Goal: Task Accomplishment & Management: Manage account settings

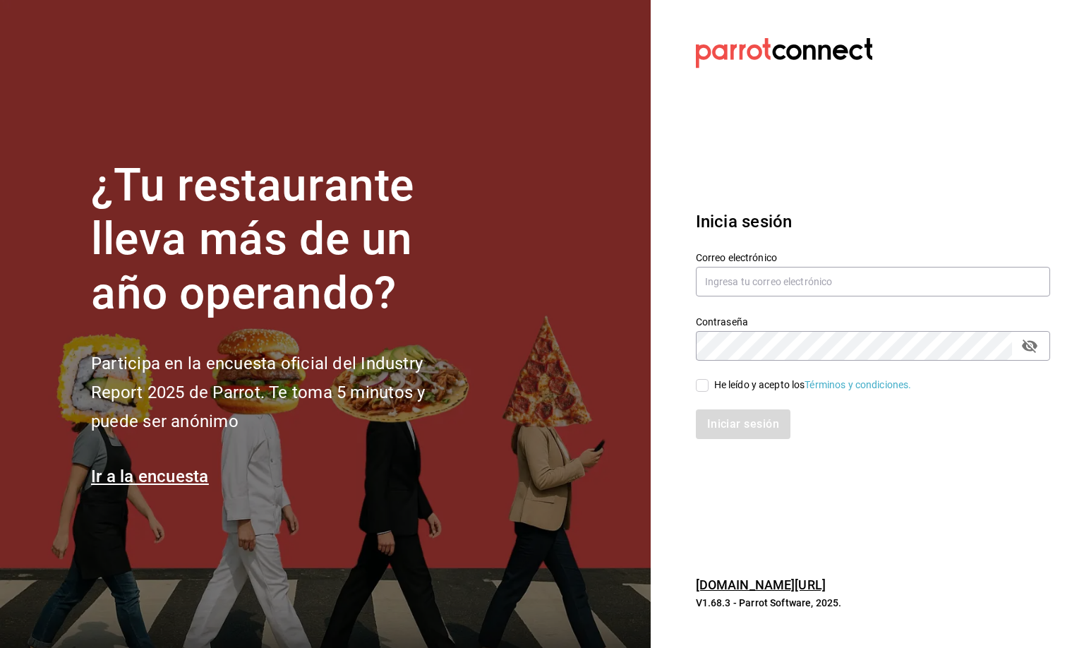
click at [756, 263] on div "Correo electrónico" at bounding box center [873, 274] width 354 height 47
click at [754, 270] on input "text" at bounding box center [873, 282] width 354 height 30
type input "[EMAIL_ADDRESS][DOMAIN_NAME]"
click at [706, 386] on input "He leído y acepto los Términos y condiciones." at bounding box center [702, 385] width 13 height 13
checkbox input "true"
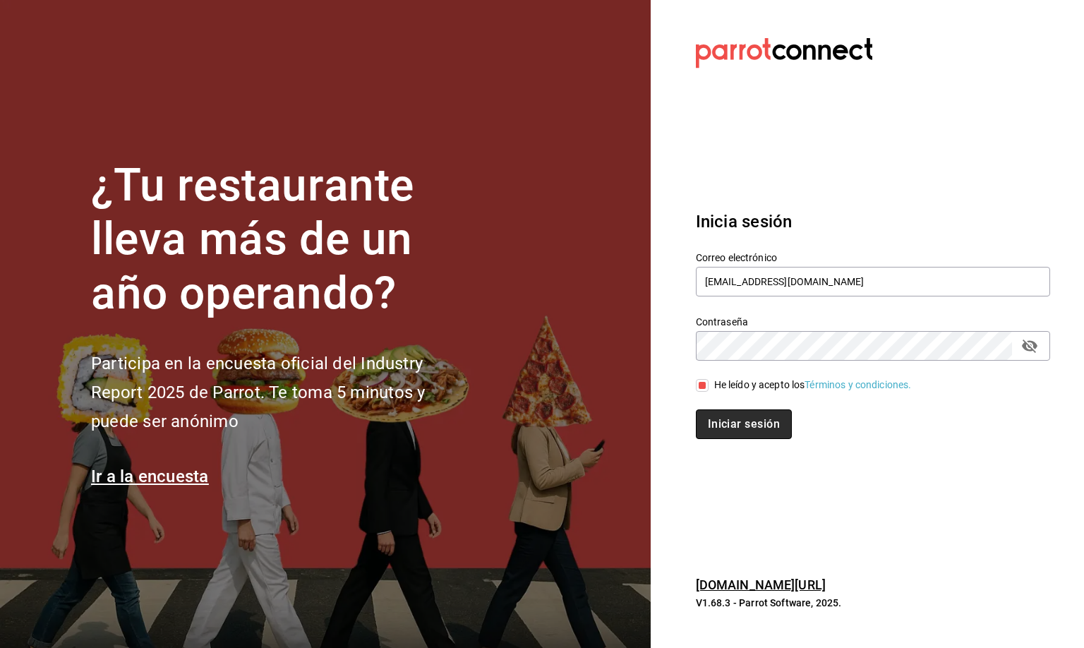
click at [711, 426] on button "Iniciar sesión" at bounding box center [744, 424] width 96 height 30
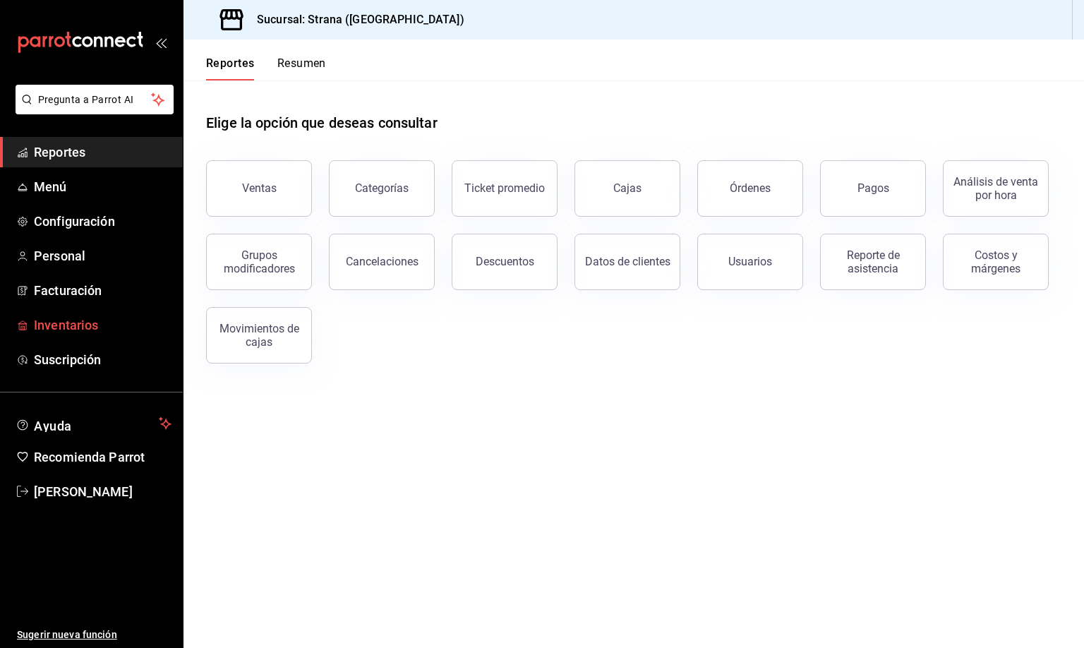
click at [64, 320] on span "Inventarios" at bounding box center [103, 324] width 138 height 19
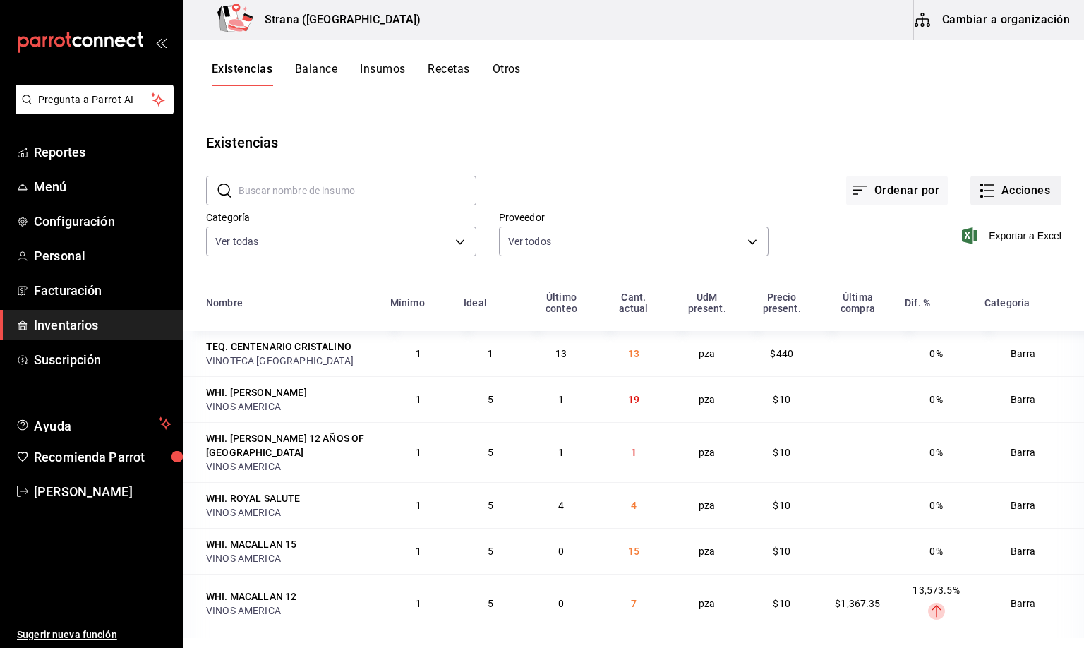
click at [1011, 188] on button "Acciones" at bounding box center [1015, 191] width 91 height 30
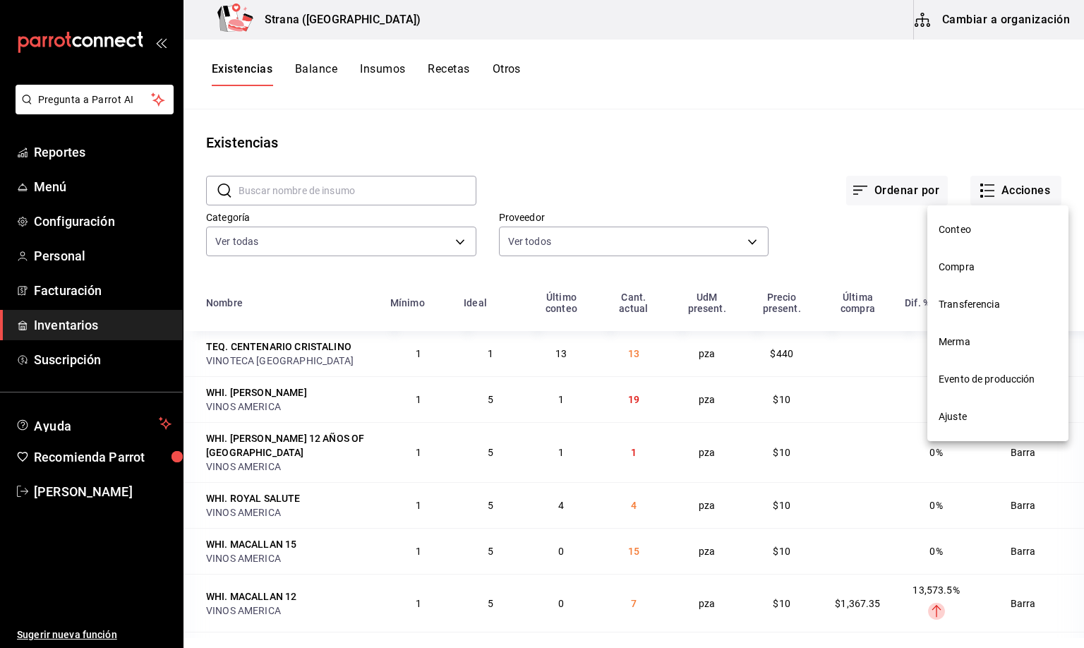
click at [954, 343] on span "Merma" at bounding box center [998, 342] width 119 height 15
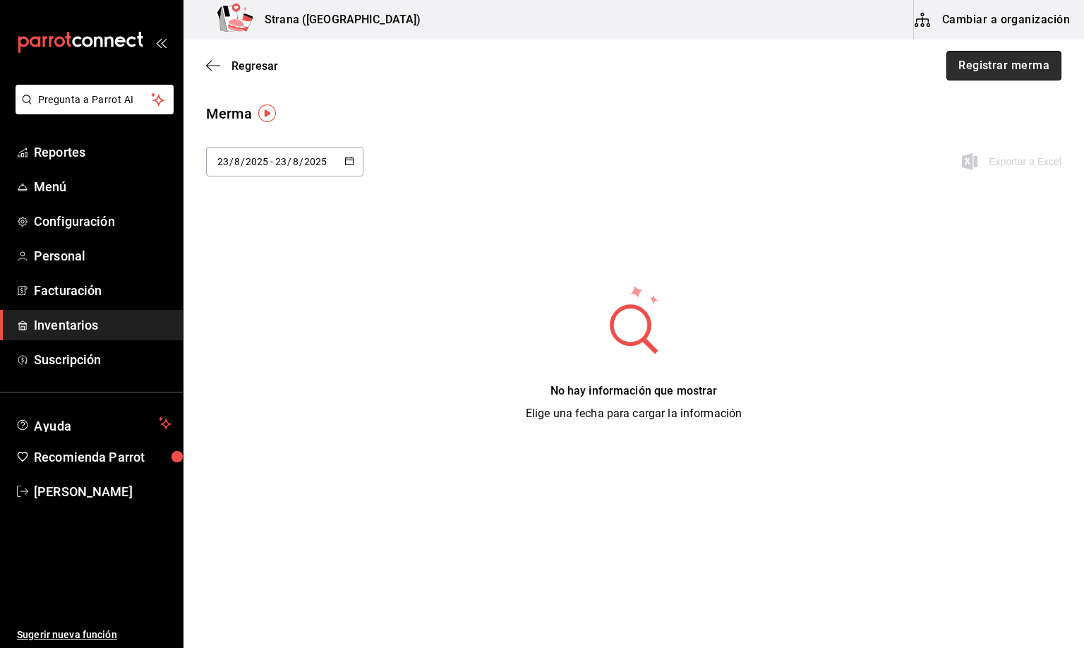
click at [1004, 56] on button "Registrar merma" at bounding box center [1003, 66] width 115 height 30
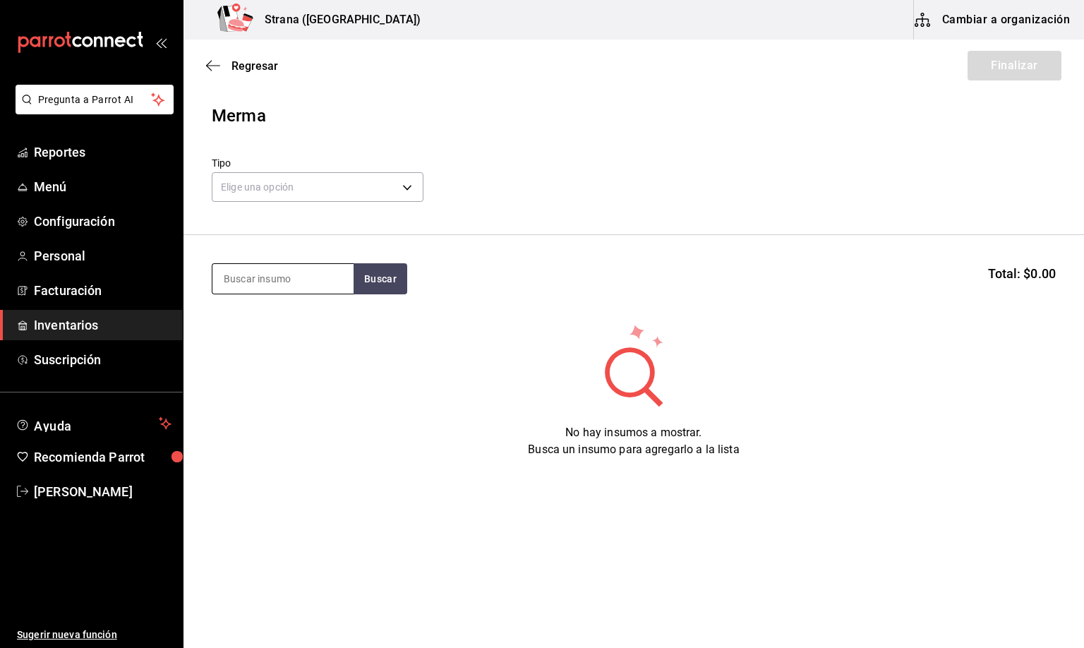
click at [244, 280] on input at bounding box center [282, 279] width 141 height 30
type input "ciga"
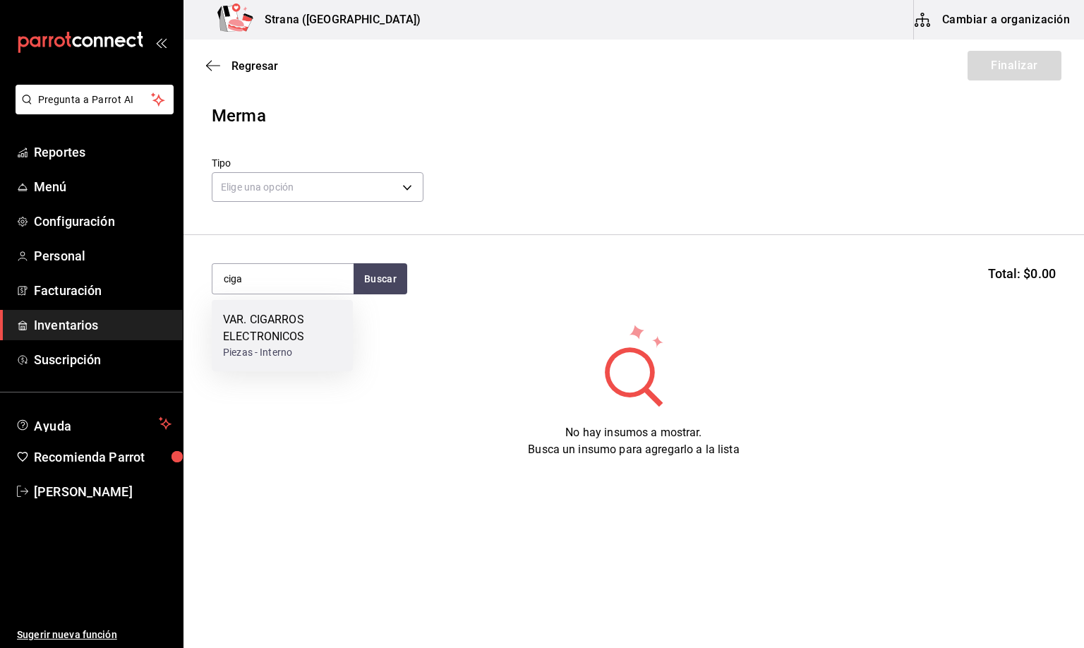
click at [296, 347] on div "Piezas - Interno" at bounding box center [282, 352] width 119 height 15
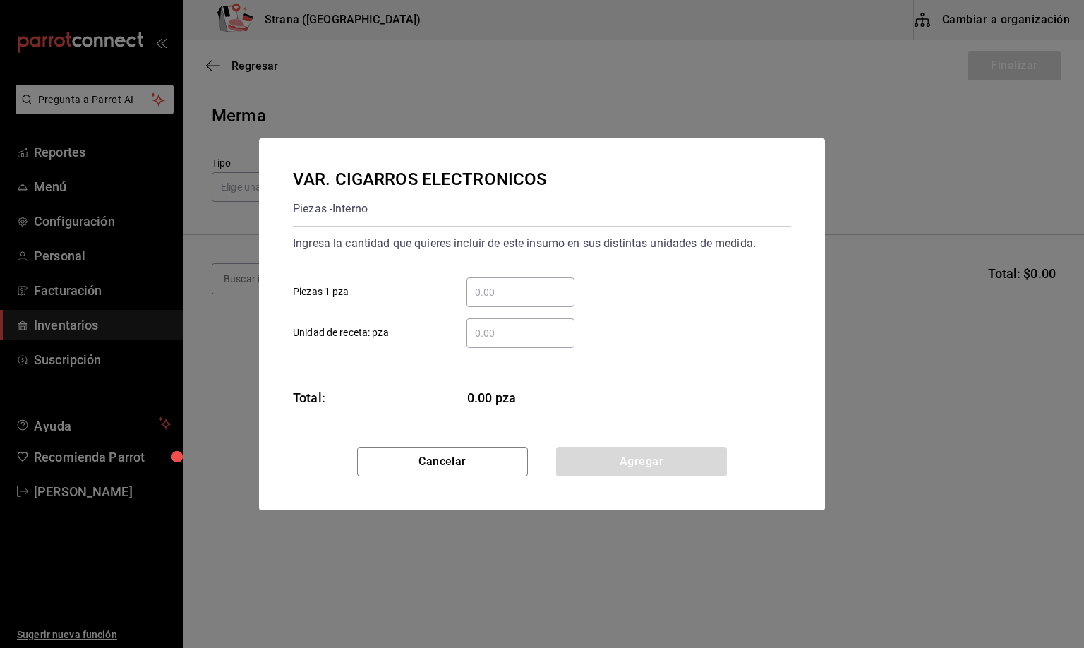
click at [495, 292] on input "​ Piezas 1 pza" at bounding box center [521, 292] width 108 height 17
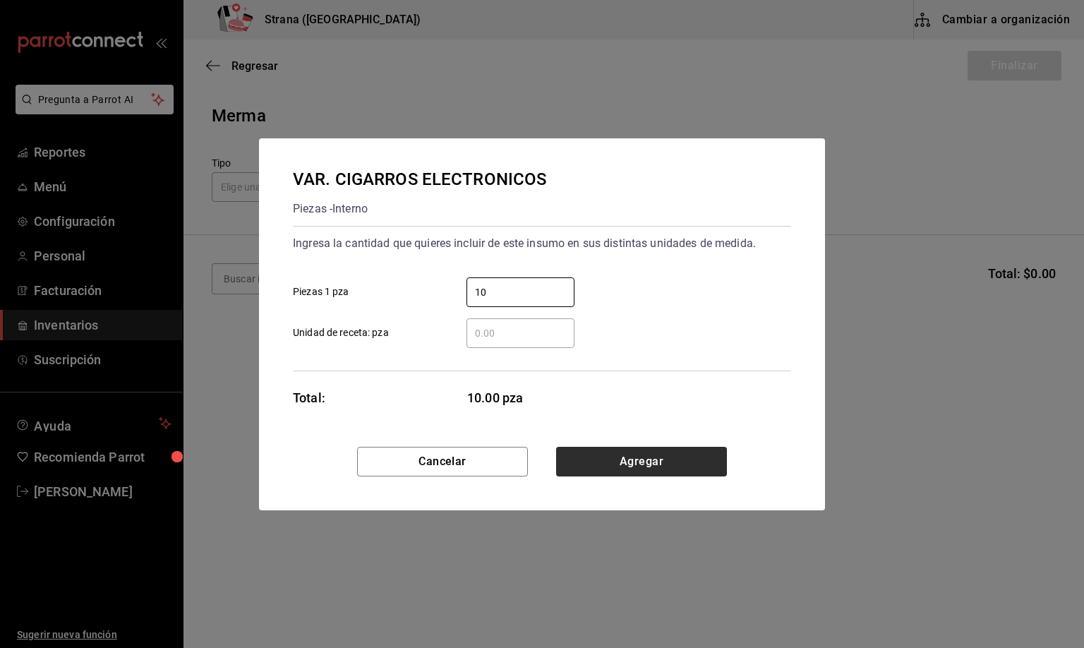
type input "10"
click at [597, 466] on button "Agregar" at bounding box center [641, 462] width 171 height 30
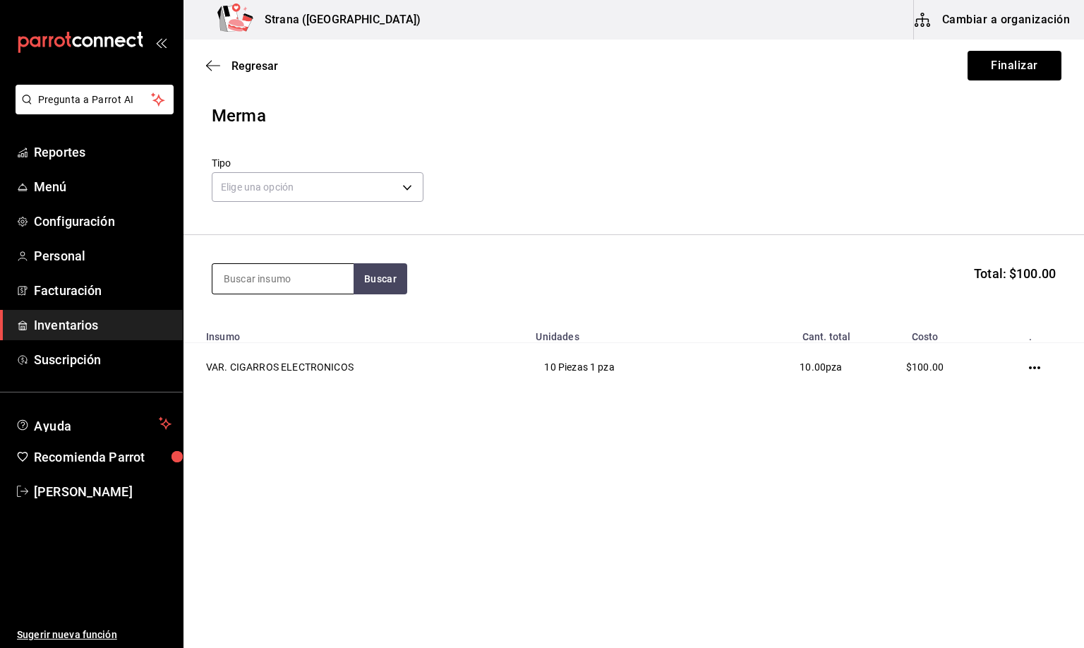
click at [239, 282] on input at bounding box center [282, 279] width 141 height 30
type input "stella"
click at [263, 337] on div "Botella - CERVECERIA MODELO" at bounding box center [282, 343] width 119 height 30
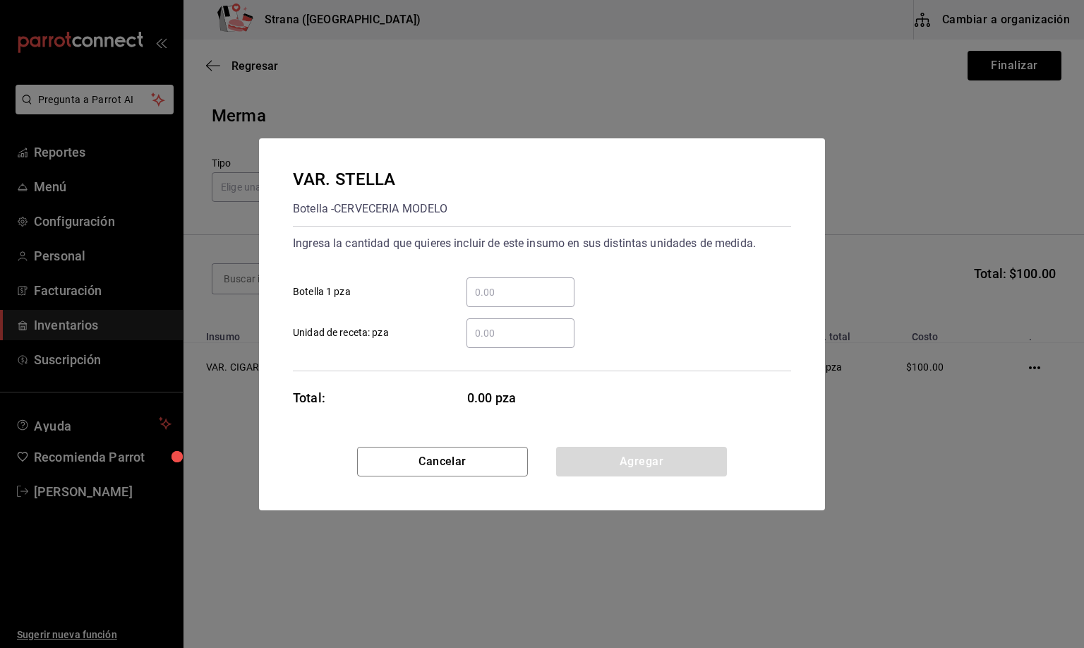
click at [498, 329] on input "​ Unidad de receta: pza" at bounding box center [521, 333] width 108 height 17
type input "24"
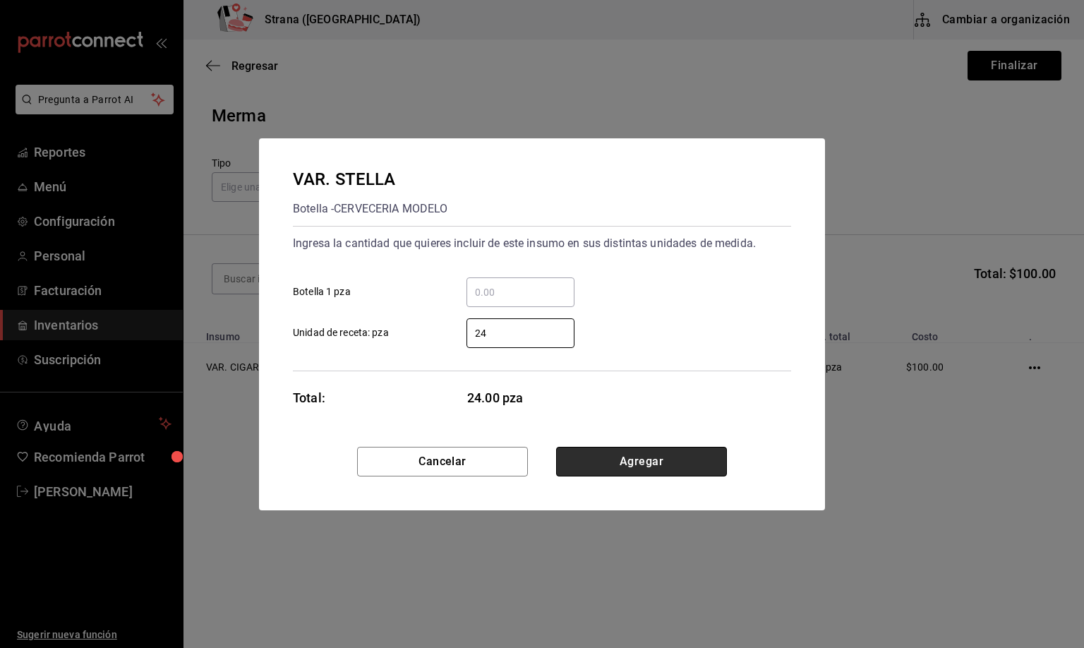
click at [617, 466] on button "Agregar" at bounding box center [641, 462] width 171 height 30
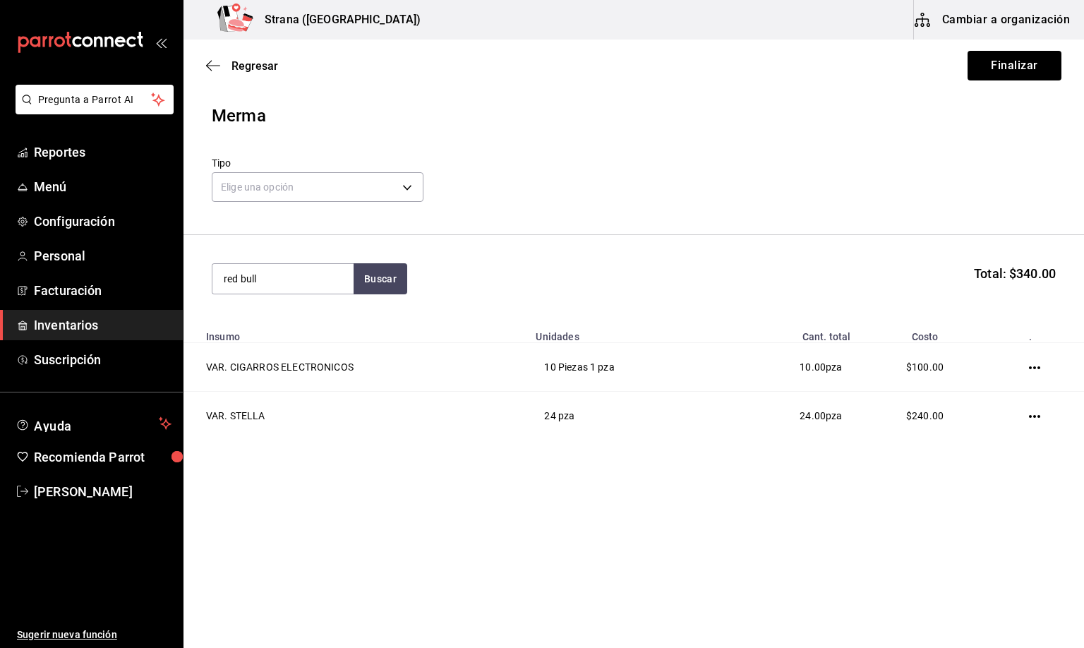
type input "red bull"
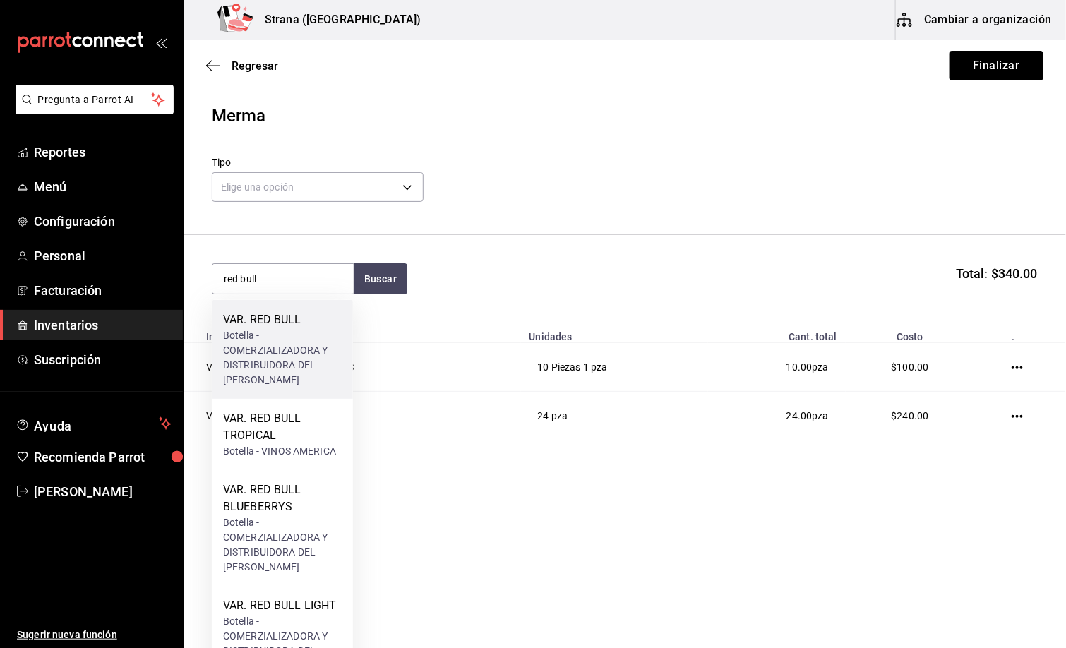
click at [243, 323] on div "VAR. RED BULL" at bounding box center [282, 319] width 119 height 17
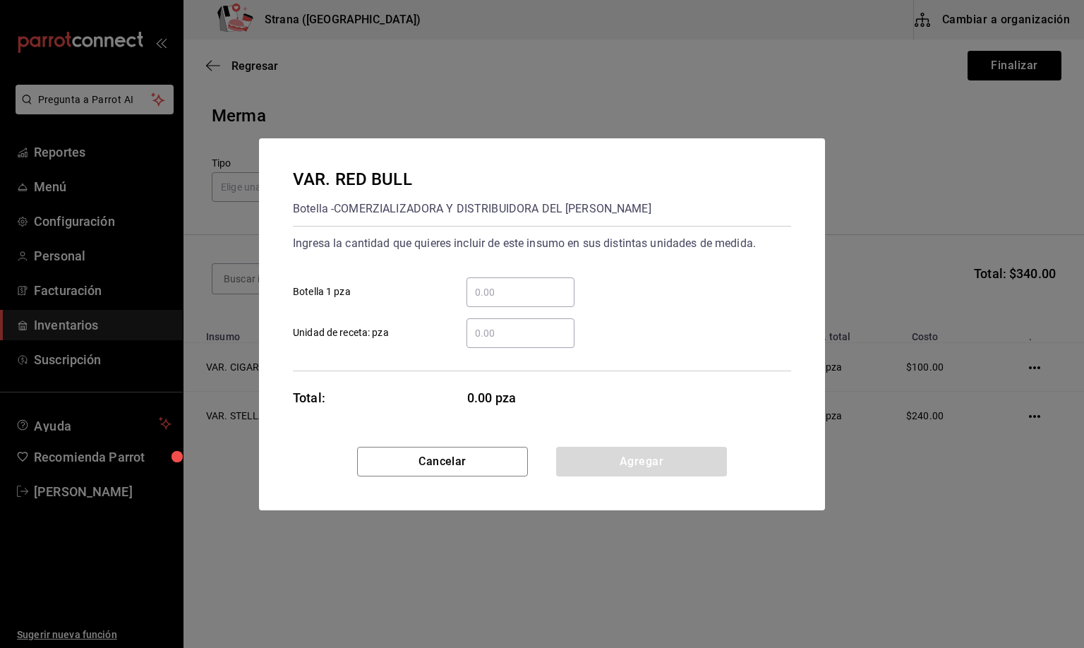
click at [487, 328] on input "​ Unidad de receta: pza" at bounding box center [521, 333] width 108 height 17
type input "48"
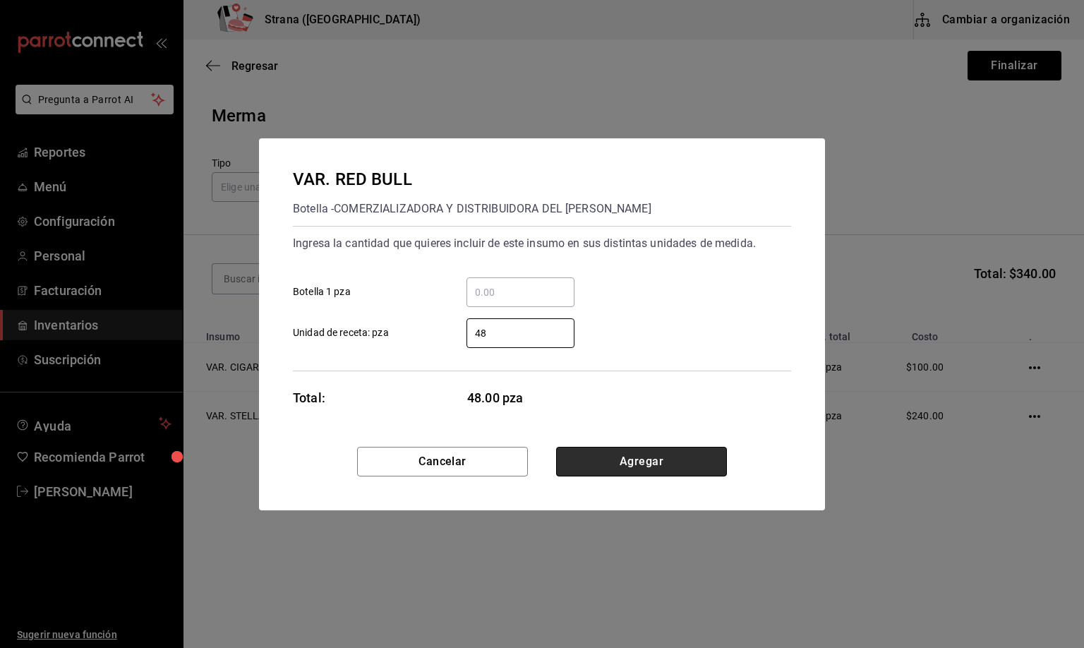
click at [632, 455] on button "Agregar" at bounding box center [641, 462] width 171 height 30
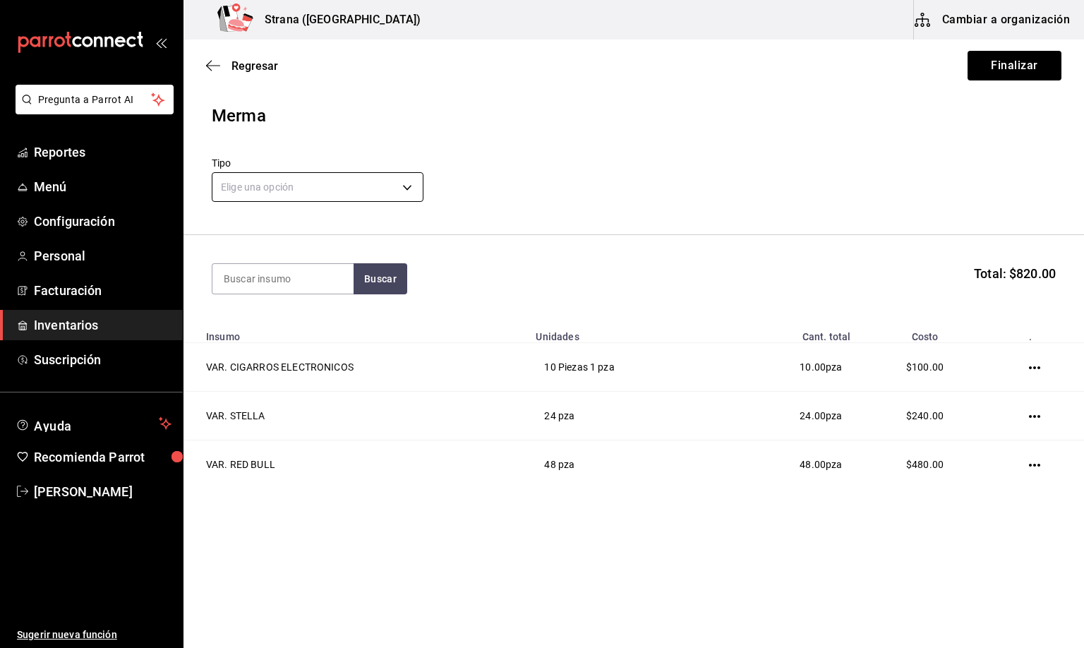
click at [286, 193] on body "Pregunta a Parrot AI Reportes Menú Configuración Personal Facturación Inventari…" at bounding box center [542, 284] width 1084 height 568
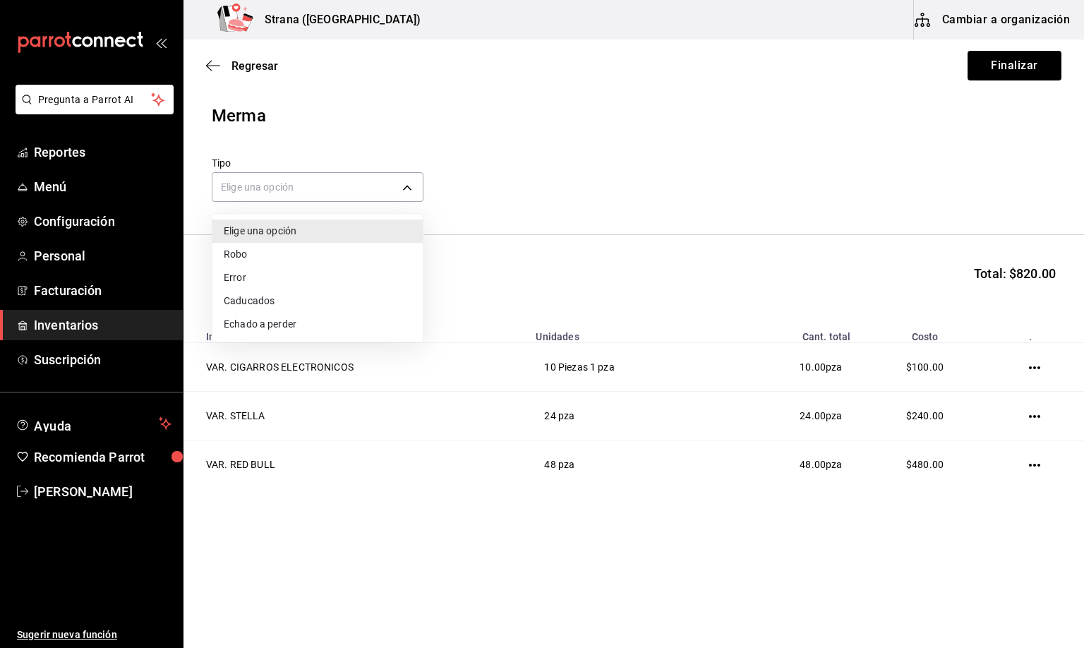
click at [240, 279] on li "Error" at bounding box center [317, 277] width 210 height 23
type input "ERROR"
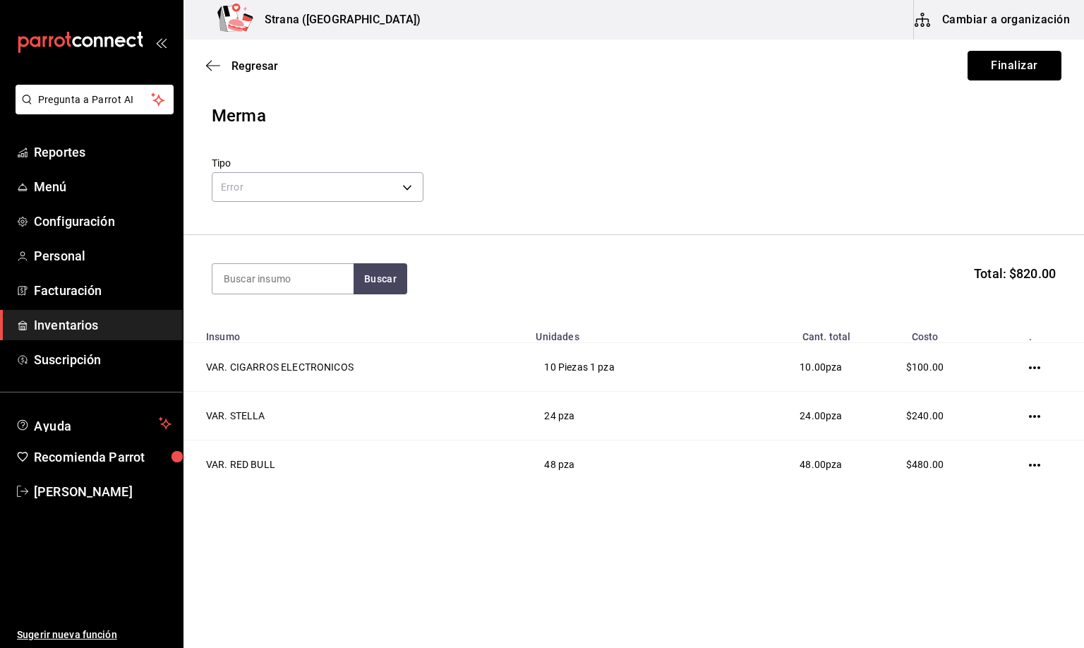
click at [994, 64] on button "Finalizar" at bounding box center [1015, 66] width 94 height 30
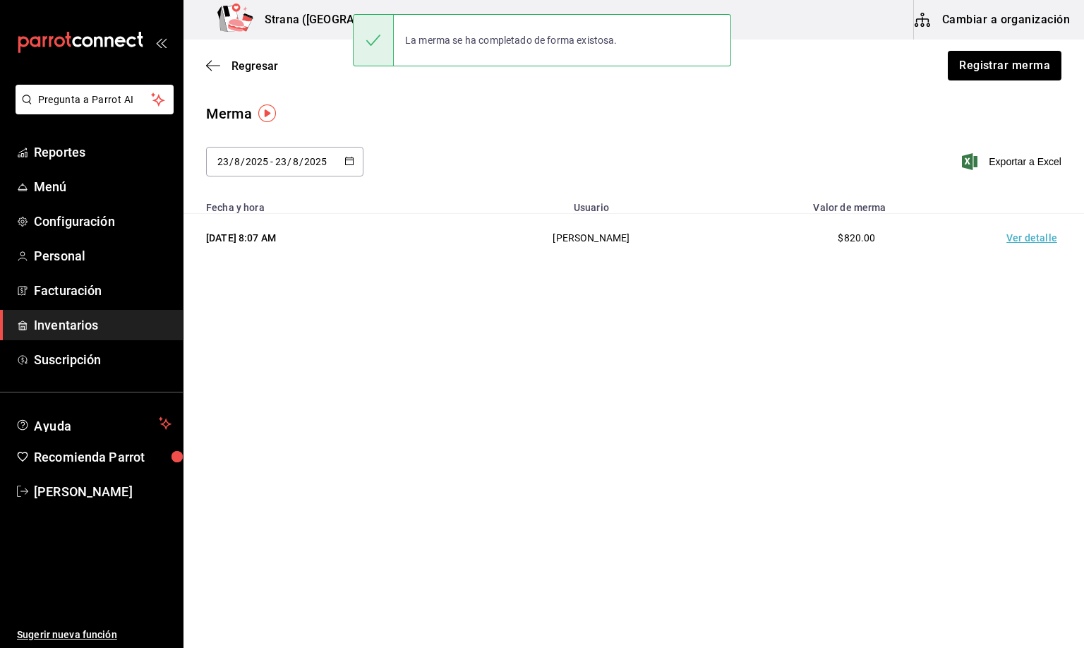
click at [1032, 237] on td "Ver detalle" at bounding box center [1034, 238] width 99 height 49
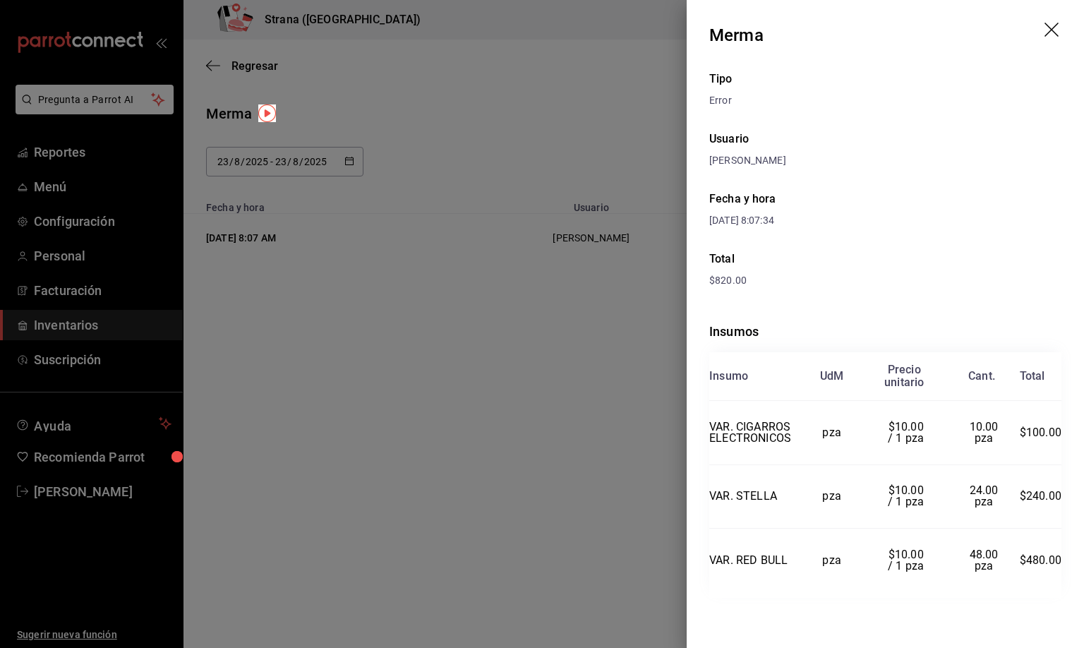
click at [1047, 34] on icon "drag" at bounding box center [1052, 30] width 14 height 14
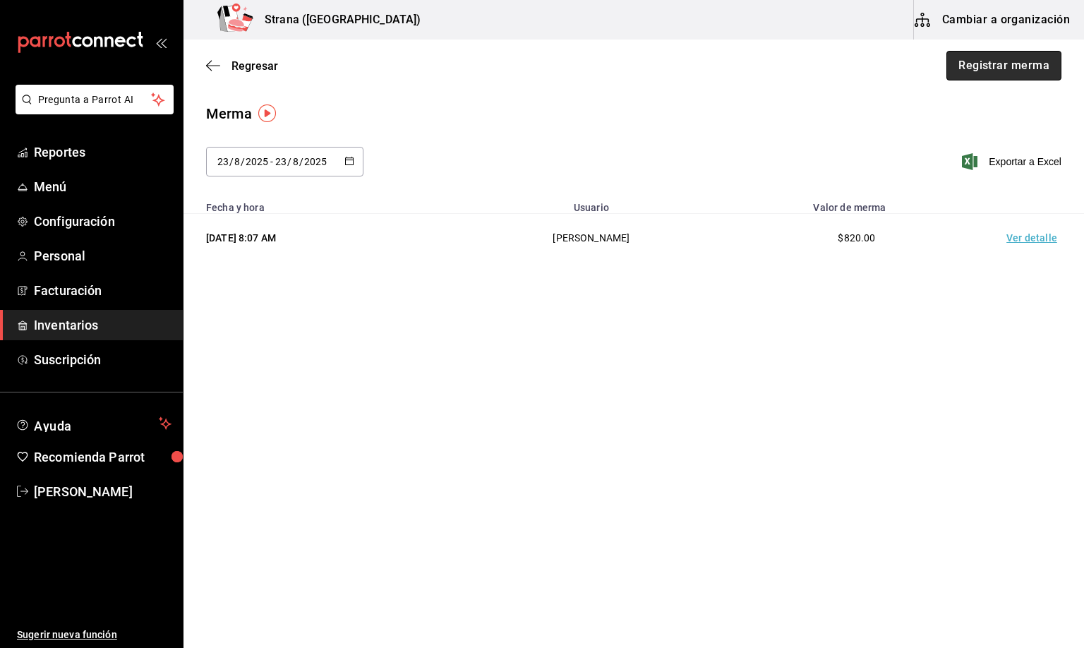
click at [993, 62] on button "Registrar merma" at bounding box center [1003, 66] width 115 height 30
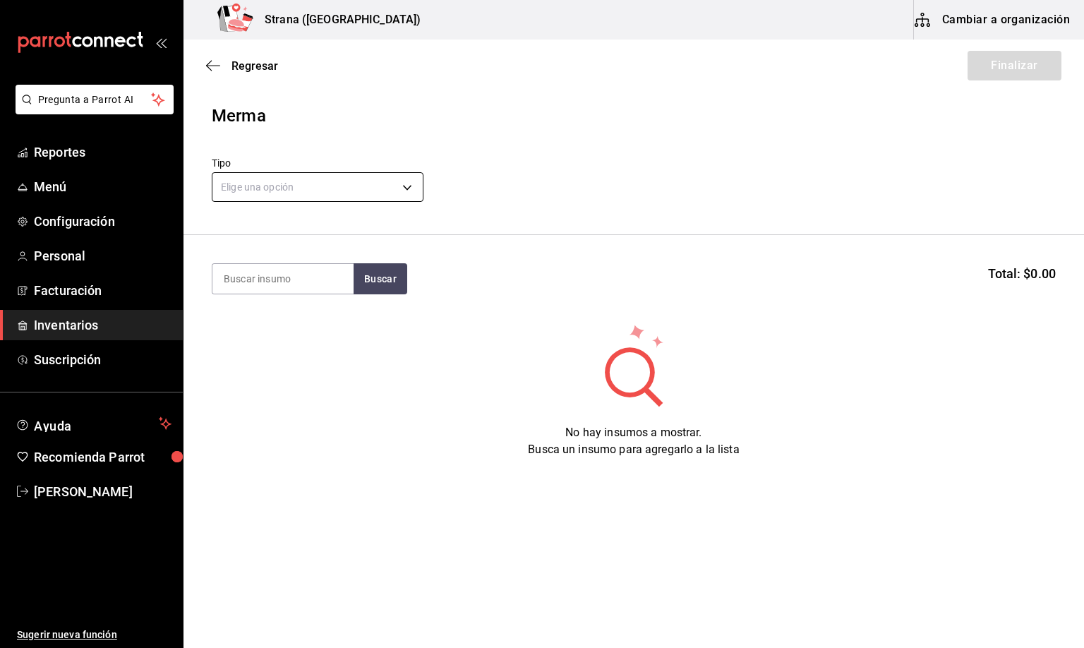
click at [250, 174] on body "Pregunta a Parrot AI Reportes Menú Configuración Personal Facturación Inventari…" at bounding box center [542, 284] width 1084 height 568
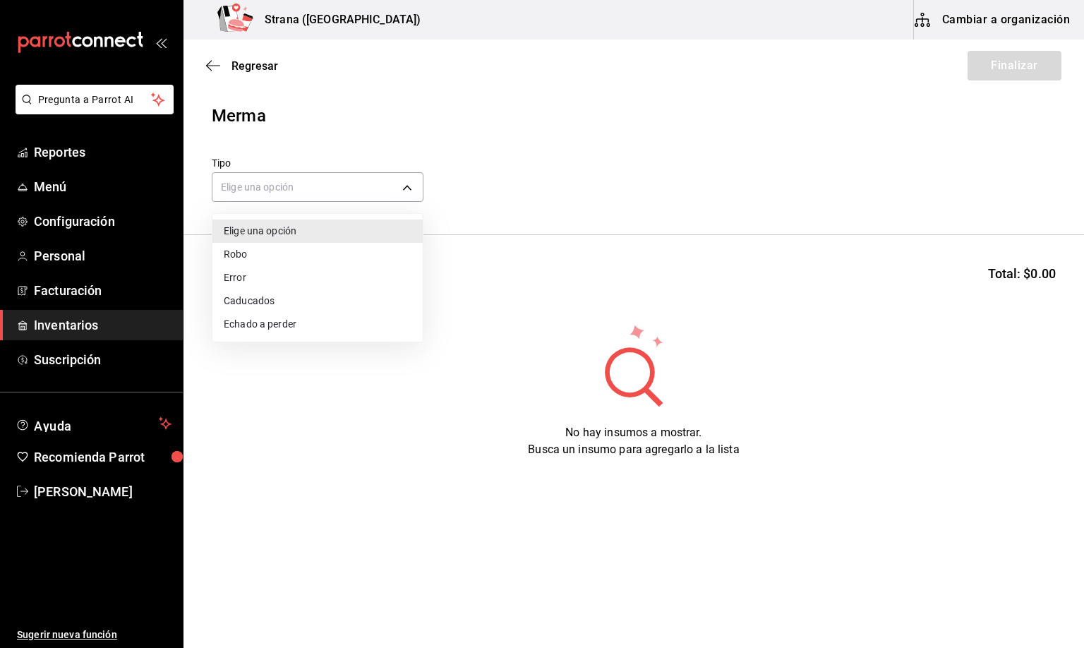
click at [256, 279] on li "Error" at bounding box center [317, 277] width 210 height 23
type input "ERROR"
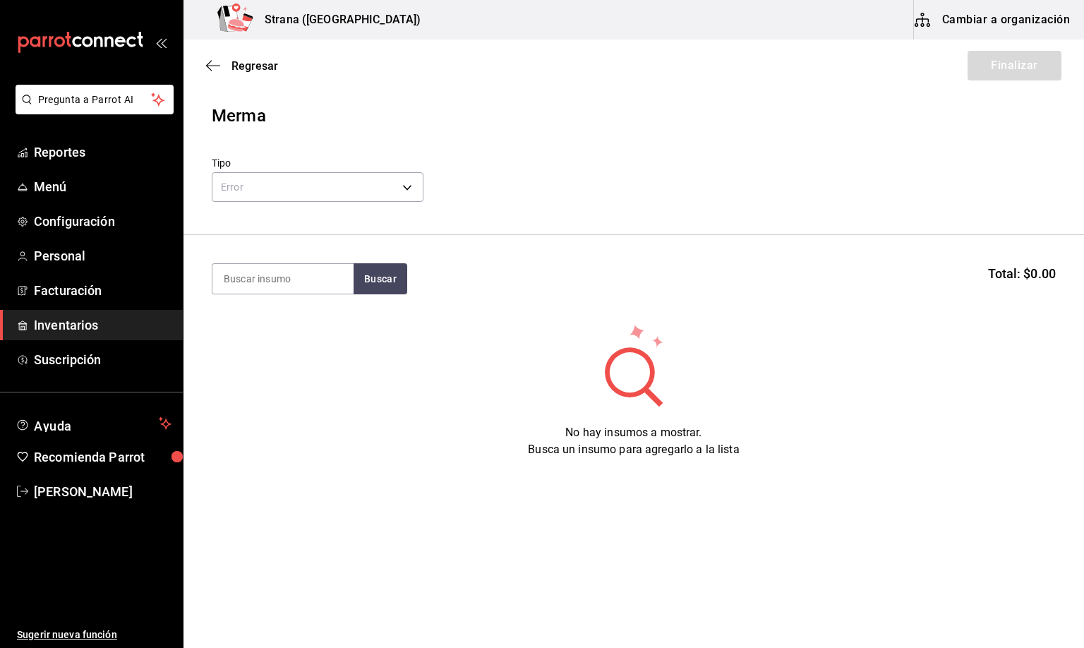
click at [254, 279] on input at bounding box center [282, 279] width 141 height 30
type input "barra libre te"
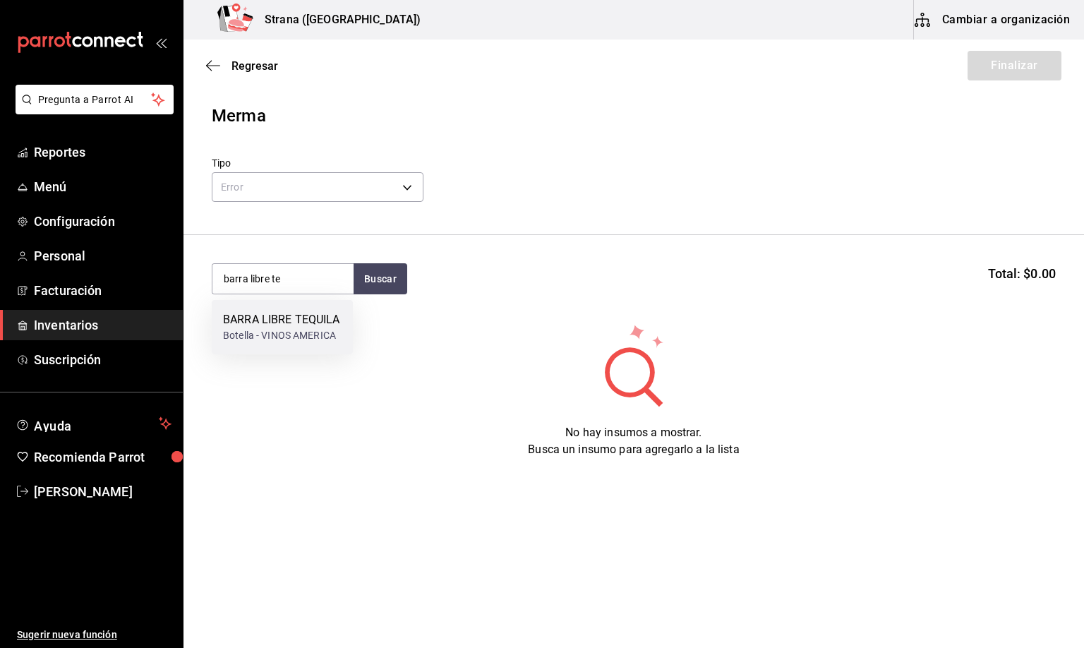
click at [276, 329] on div "Botella - VINOS AMERICA" at bounding box center [281, 335] width 117 height 15
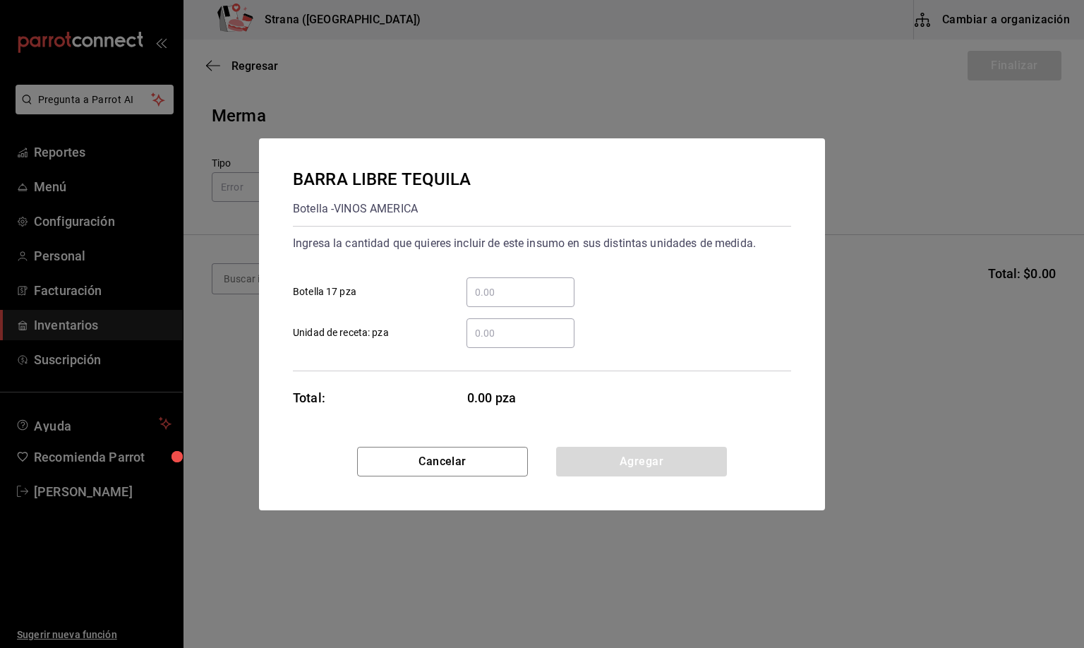
click at [523, 284] on input "​ Botella 17 pza" at bounding box center [521, 292] width 108 height 17
type input "2"
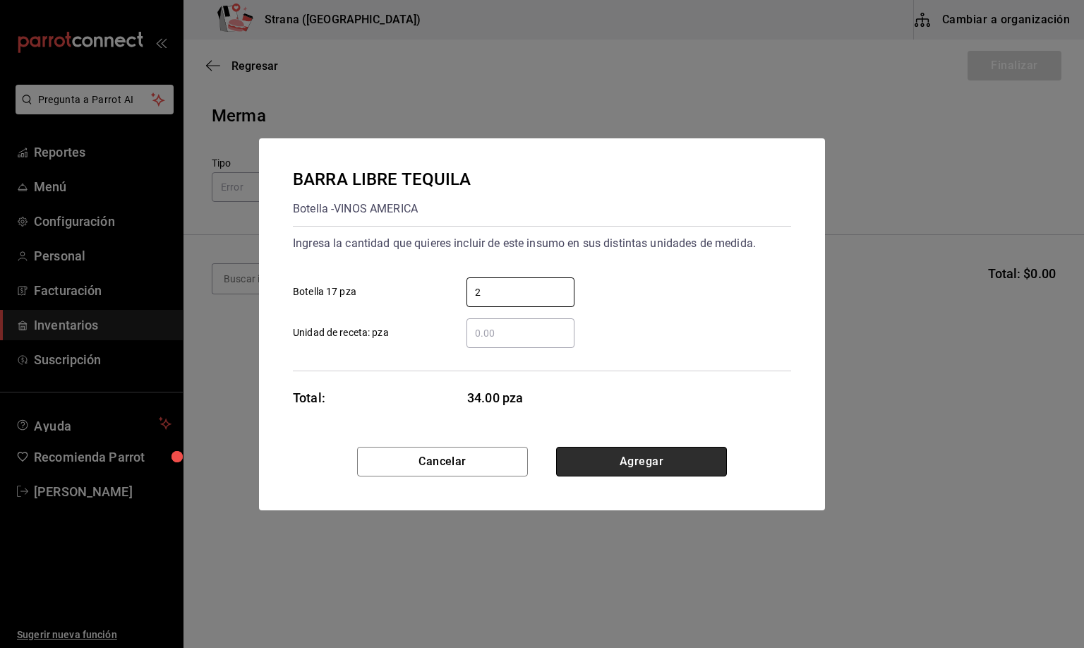
click at [646, 453] on button "Agregar" at bounding box center [641, 462] width 171 height 30
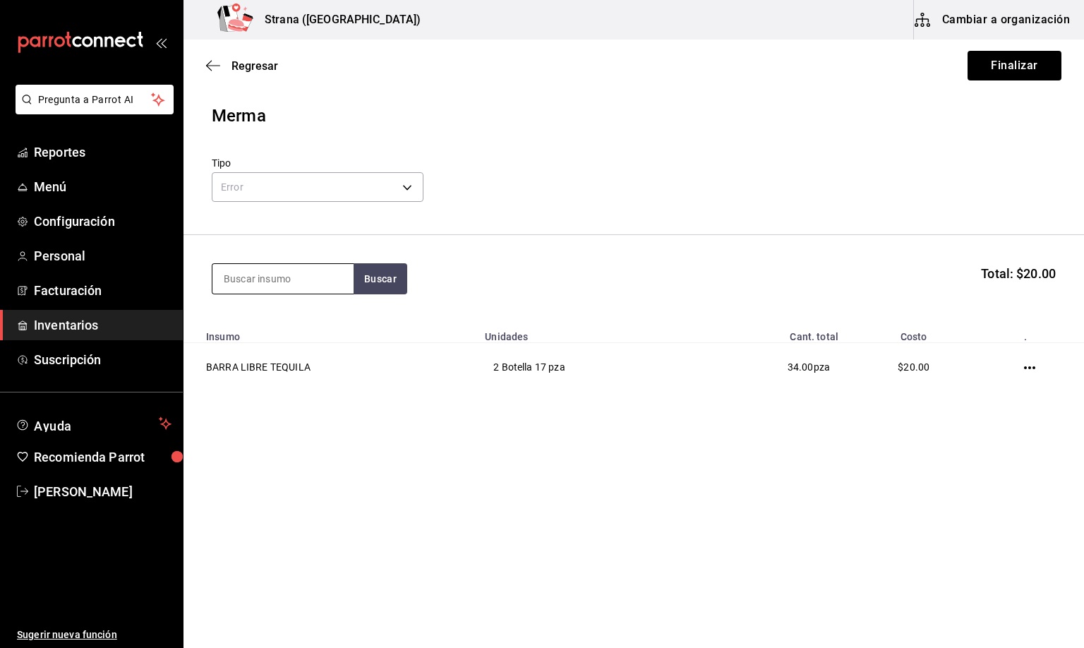
click at [248, 284] on input at bounding box center [282, 279] width 141 height 30
type input "barra libre lic"
click at [291, 331] on div "Botella - VINOS AMERICA" at bounding box center [279, 335] width 113 height 15
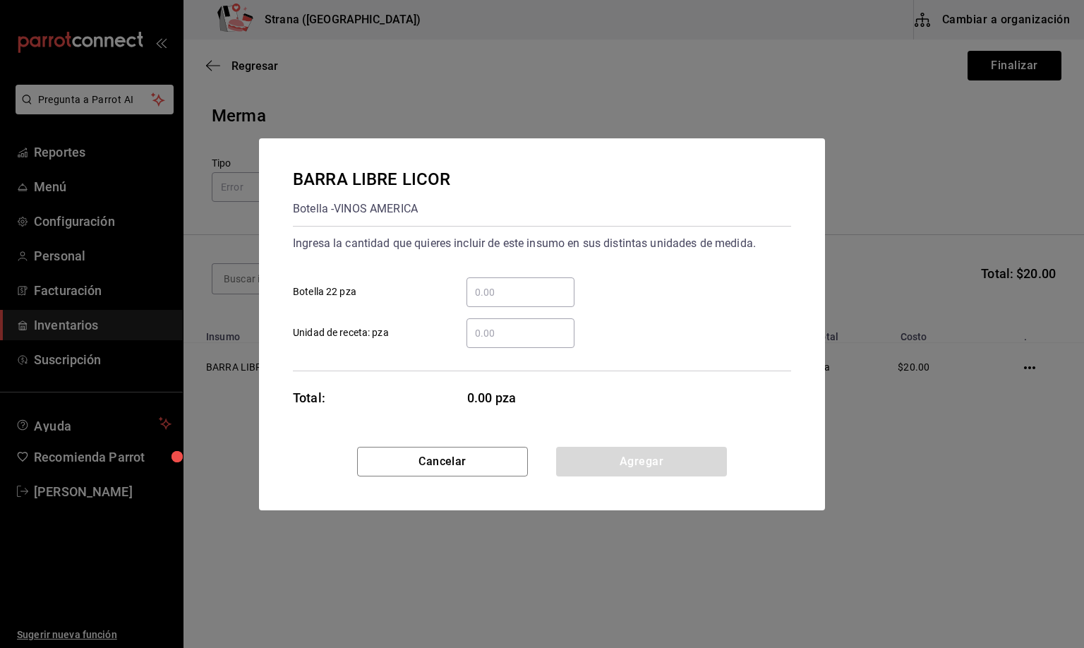
click at [481, 286] on input "​ Botella 22 pza" at bounding box center [521, 292] width 108 height 17
type input "1"
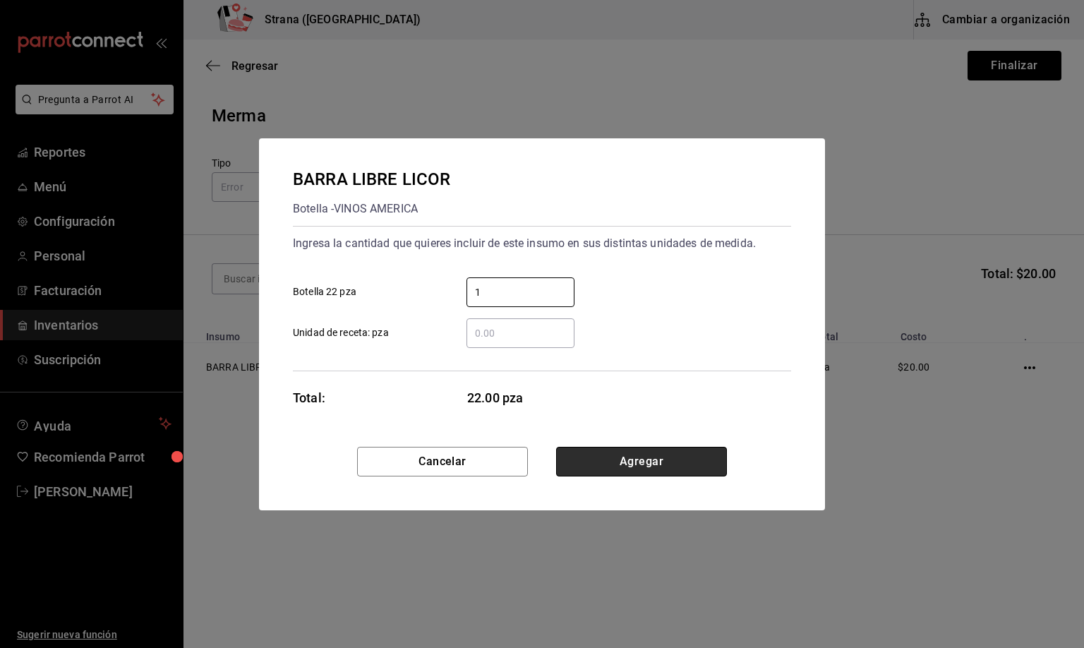
click at [613, 467] on button "Agregar" at bounding box center [641, 462] width 171 height 30
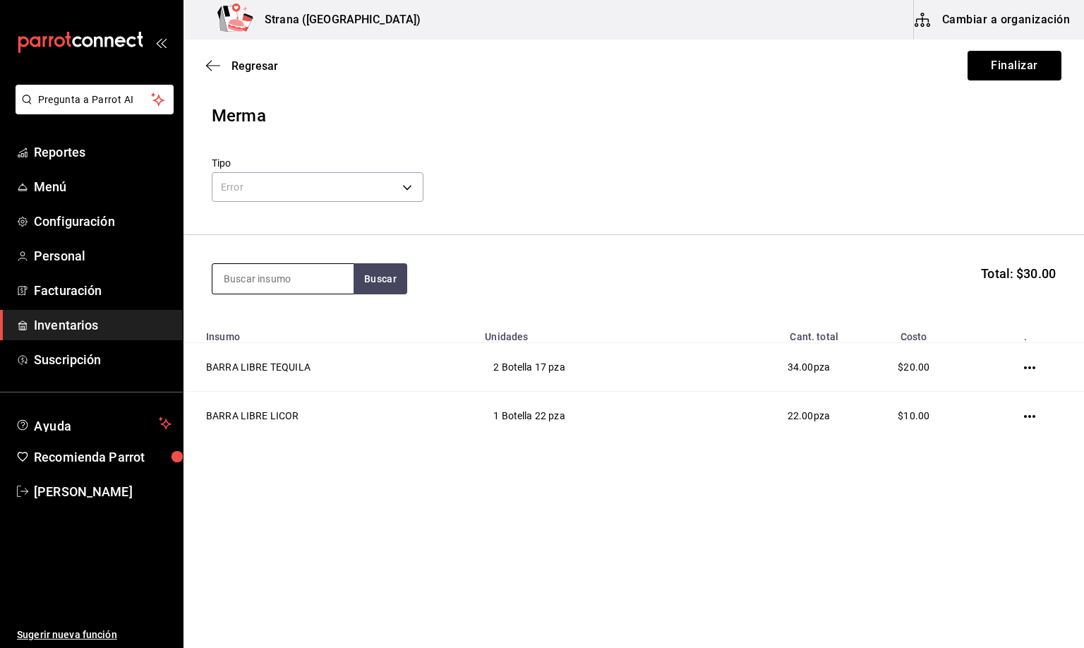
click at [237, 282] on input at bounding box center [282, 279] width 141 height 30
type input "jugo"
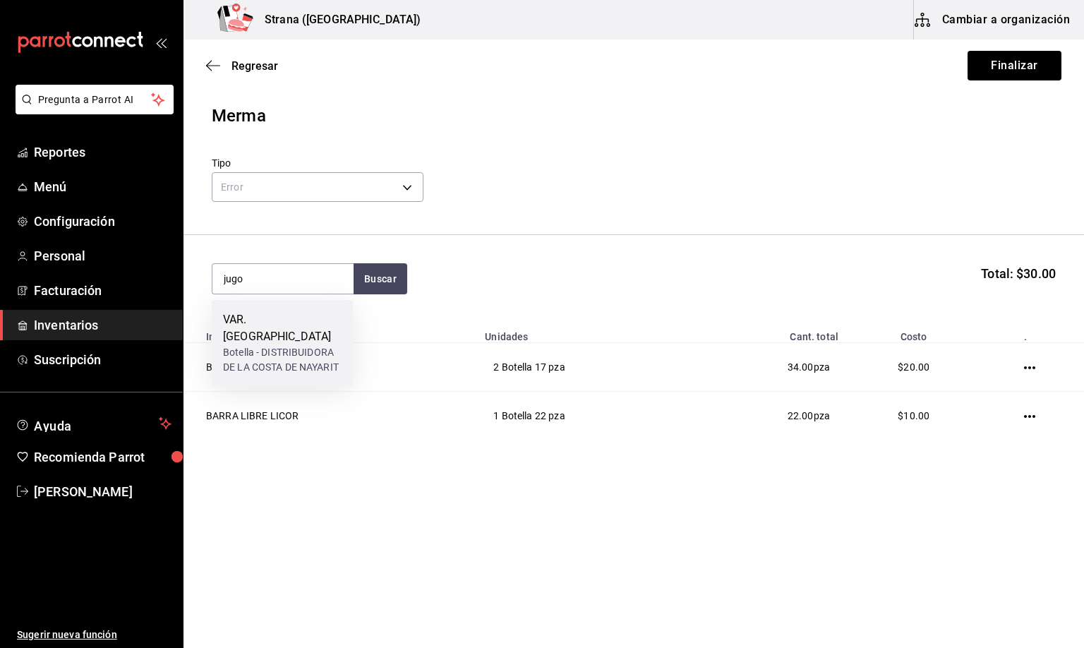
click at [279, 354] on div "Botella - DISTRIBUIDORA DE LA COSTA DE NAYARIT" at bounding box center [282, 360] width 119 height 30
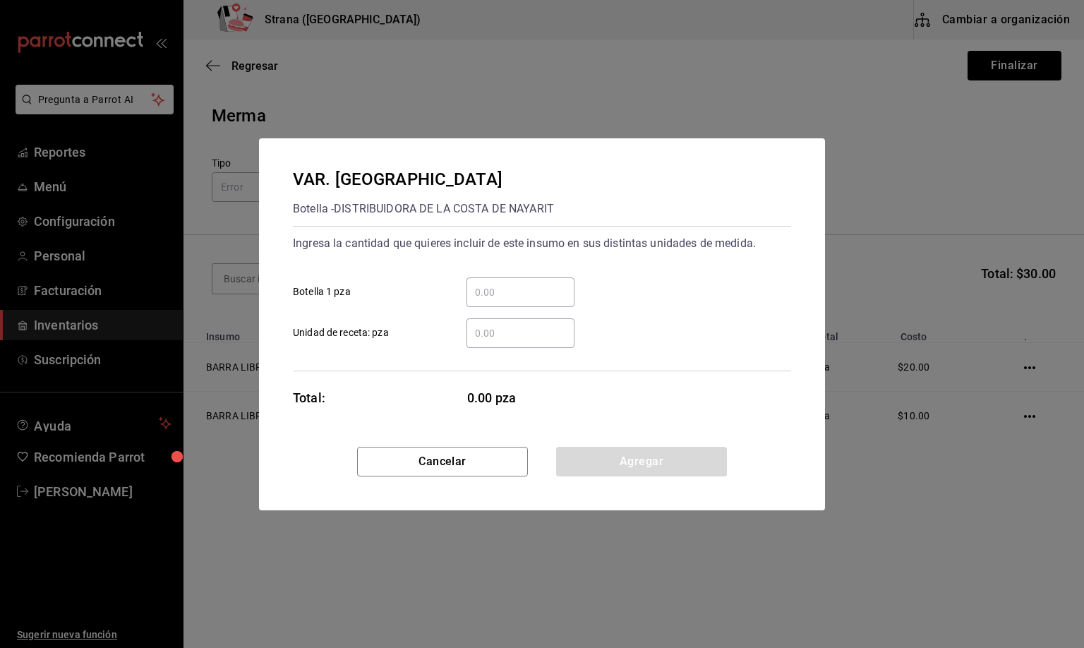
click at [494, 294] on input "​ Botella 1 pza" at bounding box center [521, 292] width 108 height 17
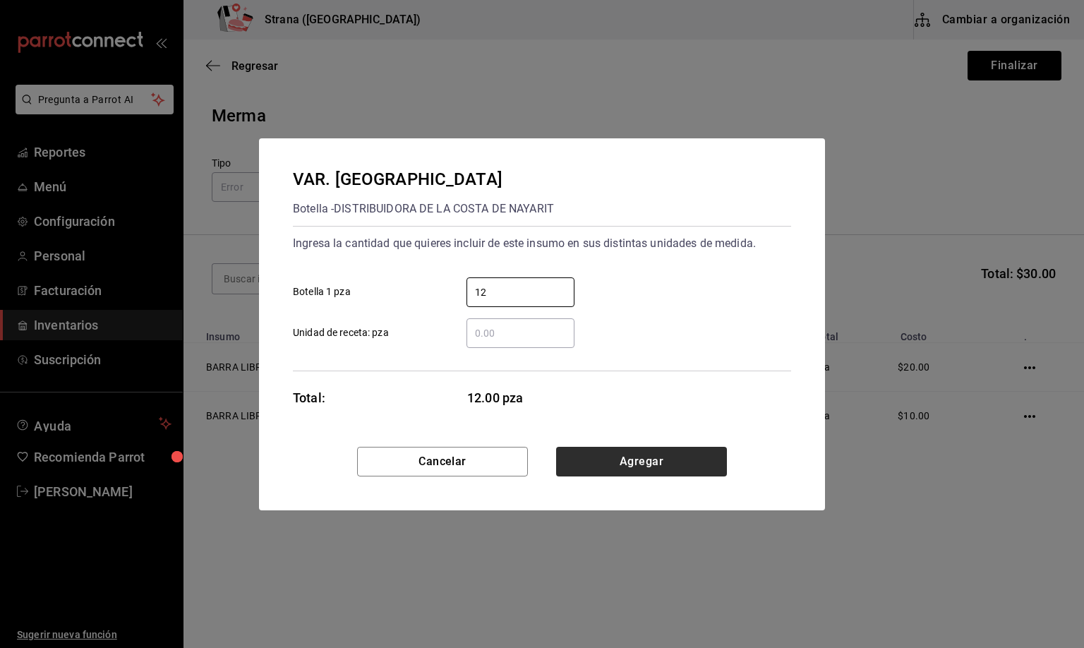
type input "12"
click at [666, 460] on button "Agregar" at bounding box center [641, 462] width 171 height 30
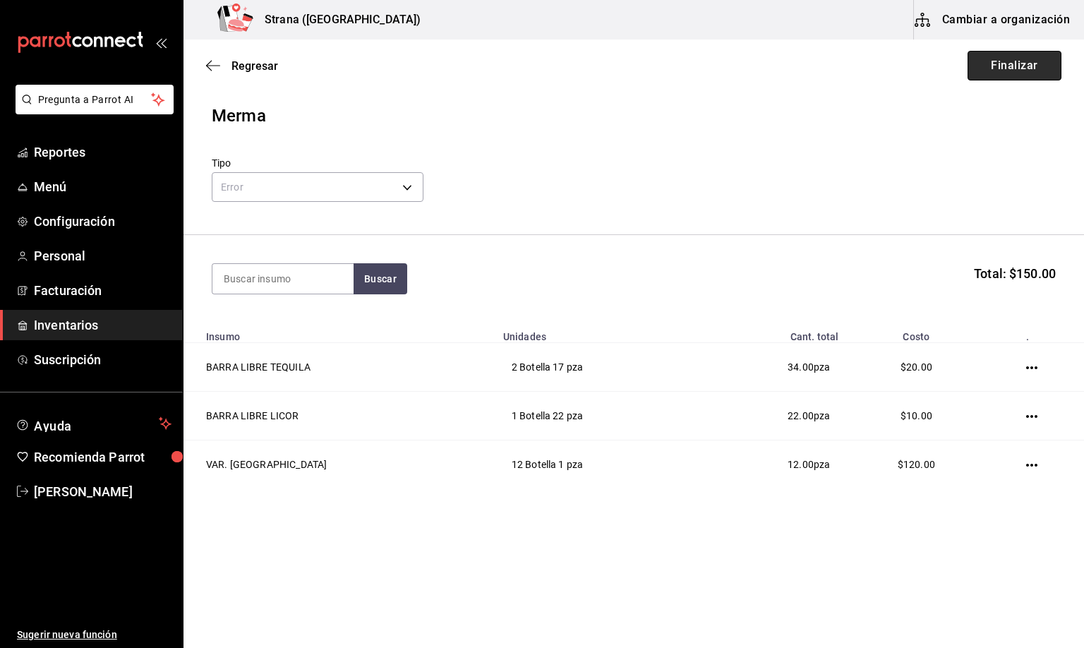
click at [989, 57] on button "Finalizar" at bounding box center [1015, 66] width 94 height 30
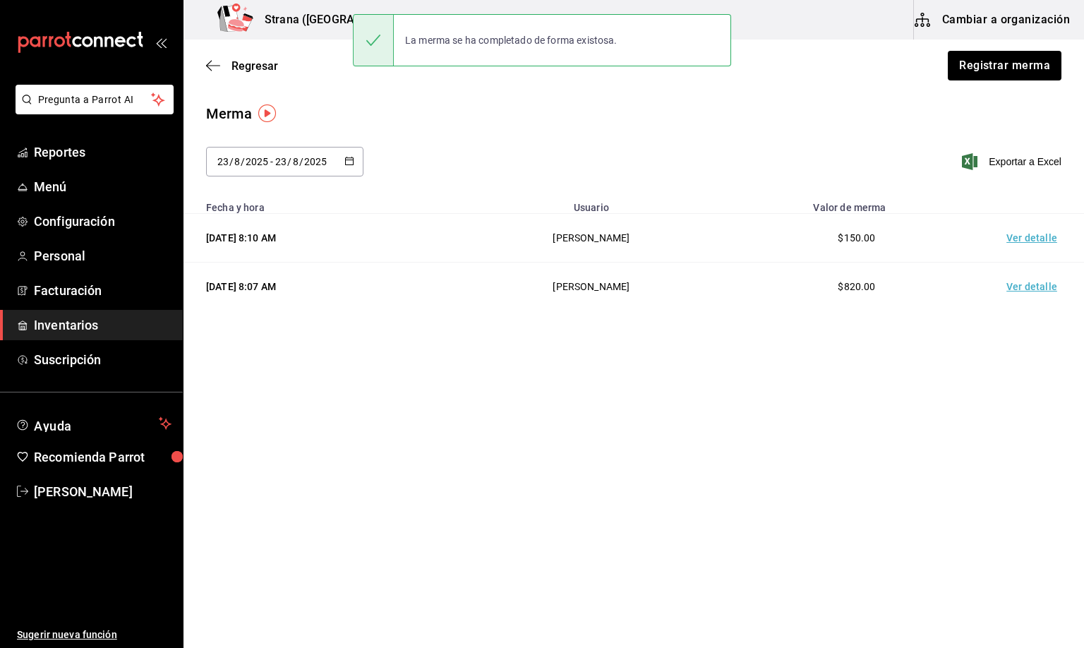
click at [1040, 234] on td "Ver detalle" at bounding box center [1034, 238] width 99 height 49
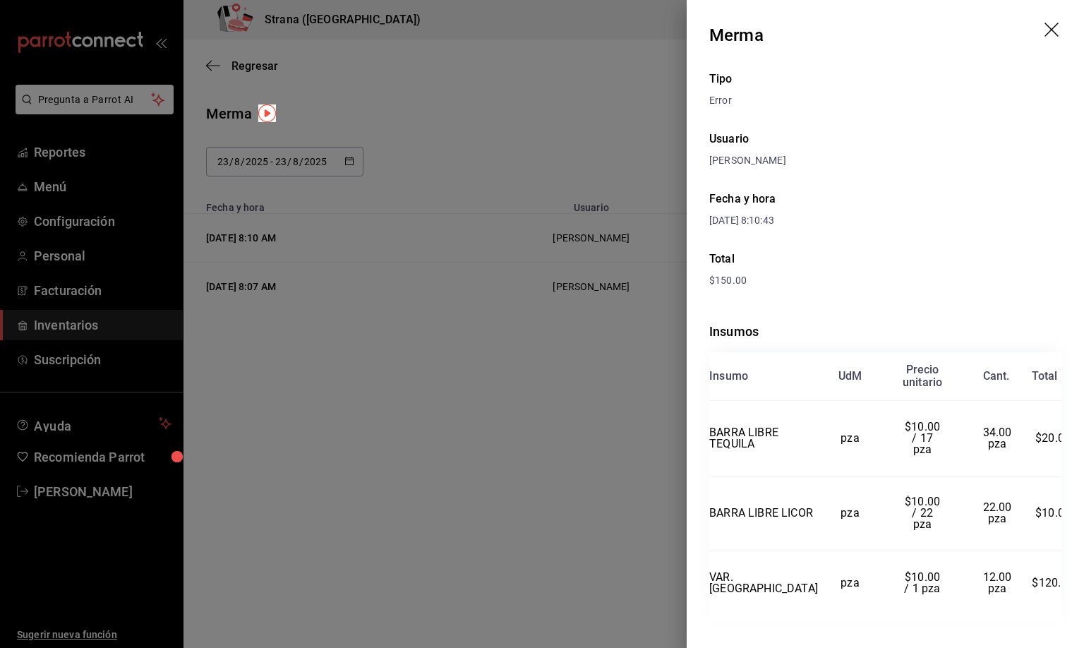
click at [1052, 28] on icon "drag" at bounding box center [1053, 31] width 17 height 17
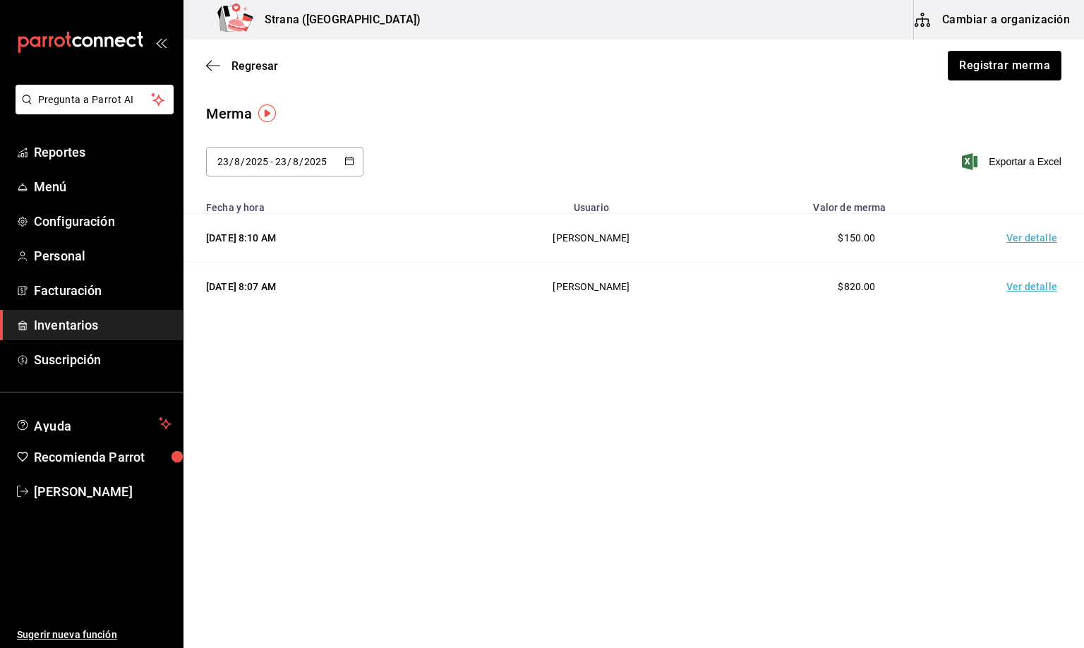
click at [246, 66] on span "Regresar" at bounding box center [254, 65] width 47 height 13
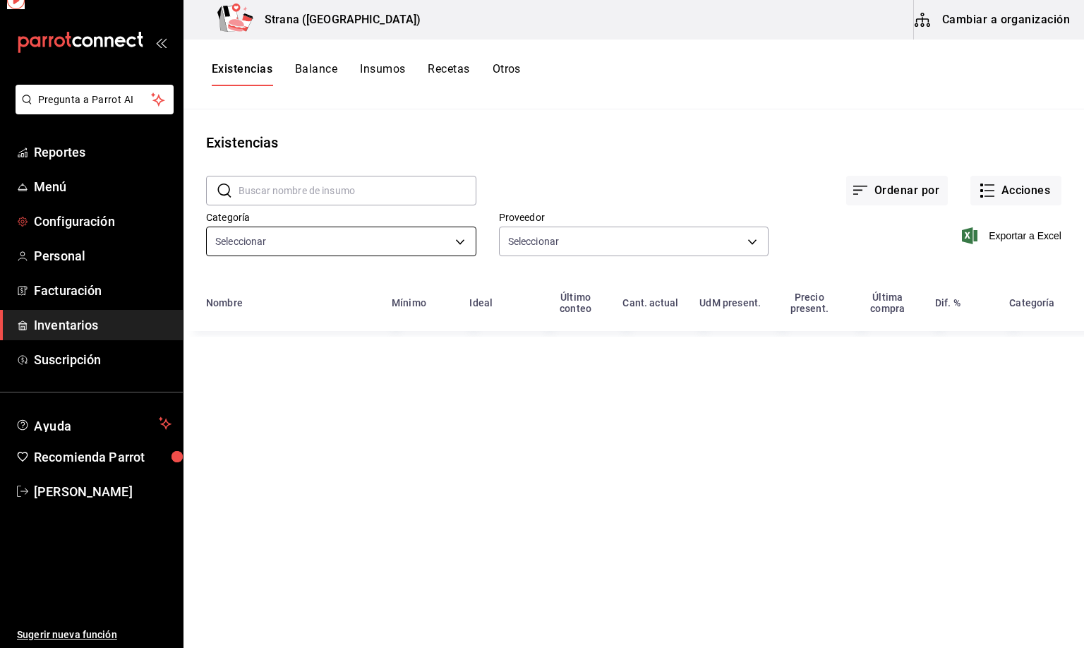
type input "b11263f3-316c-490f-b5ca-428fcbb9defe,22ec9f2c-e042-44ea-8d53-bf0e1d8c11ed"
type input "9029996a-e7f7-48d6-95f0-e4462486326c,af354d50-6d32-40ff-8a90-0f2b076c4859,5ceb4…"
click at [246, 191] on input "text" at bounding box center [358, 190] width 238 height 28
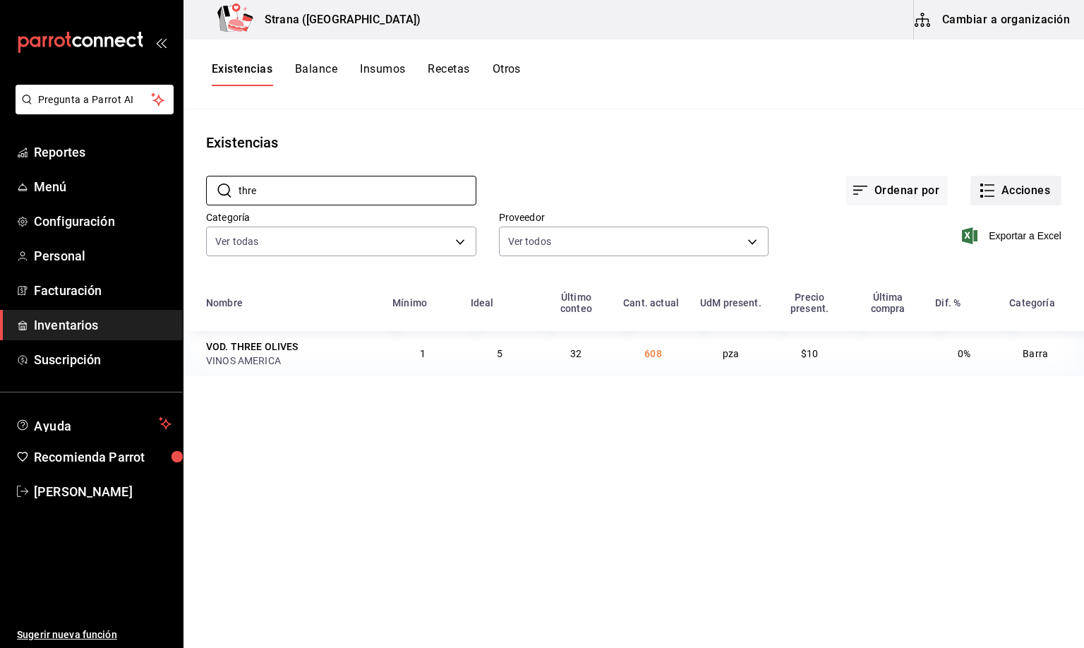
type input "thre"
click at [64, 329] on span "Inventarios" at bounding box center [103, 324] width 138 height 19
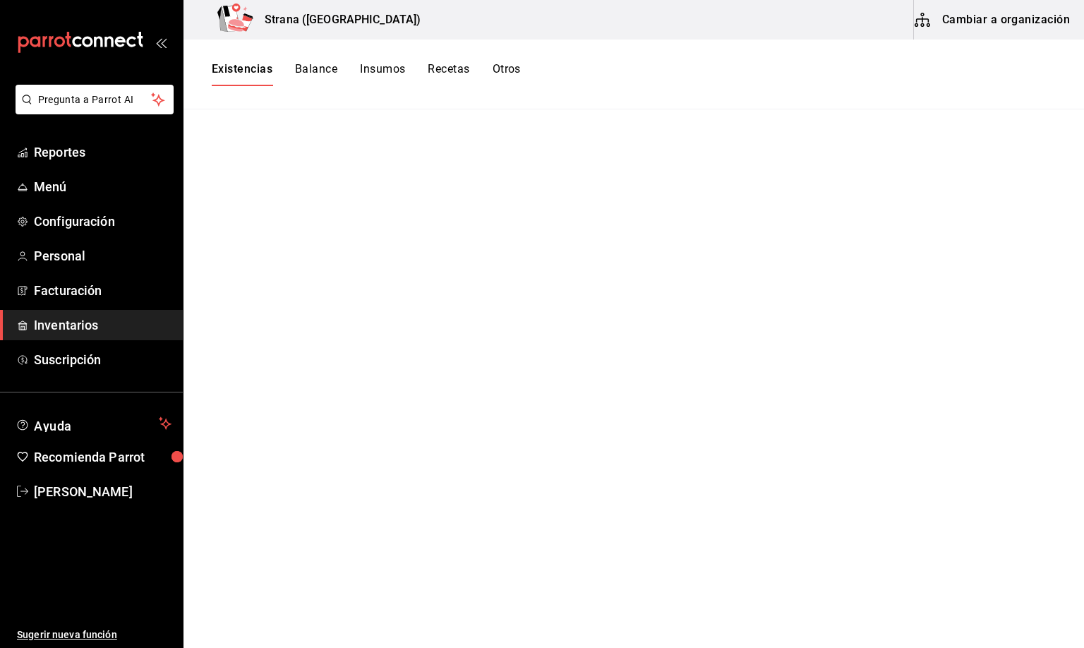
click at [233, 68] on button "Existencias" at bounding box center [242, 74] width 61 height 24
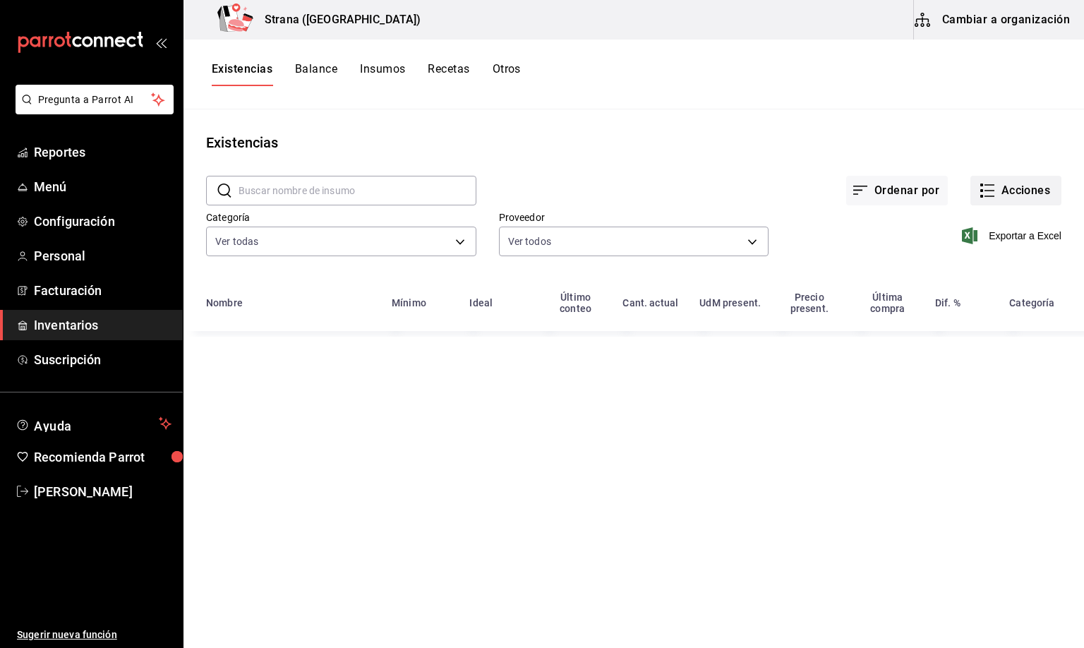
click at [1002, 193] on button "Acciones" at bounding box center [1015, 191] width 91 height 30
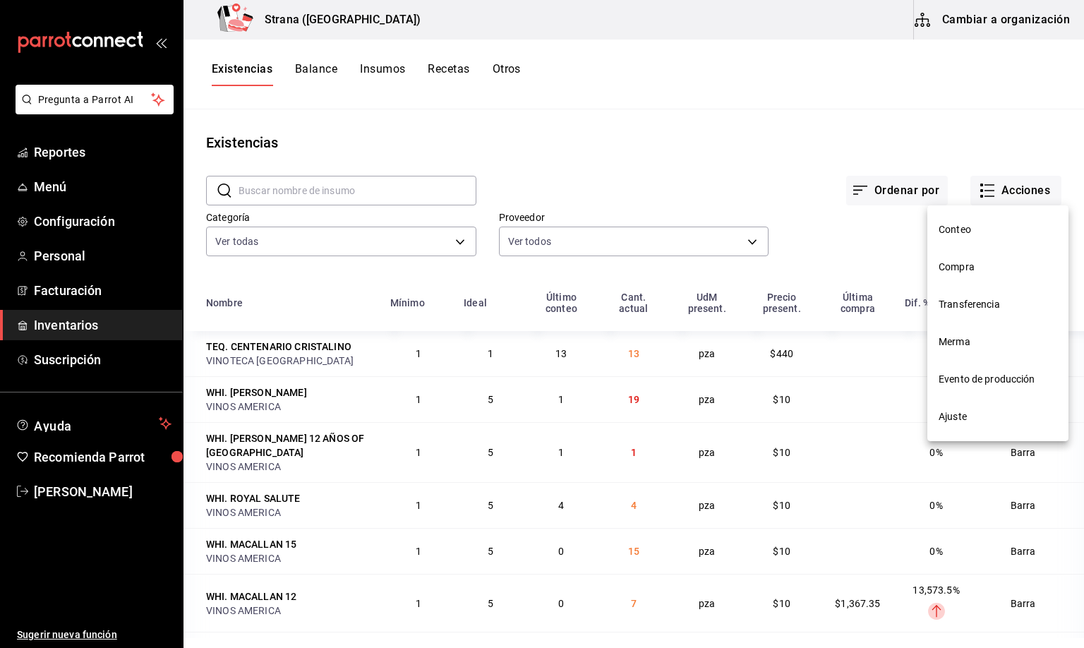
click at [960, 343] on span "Merma" at bounding box center [998, 342] width 119 height 15
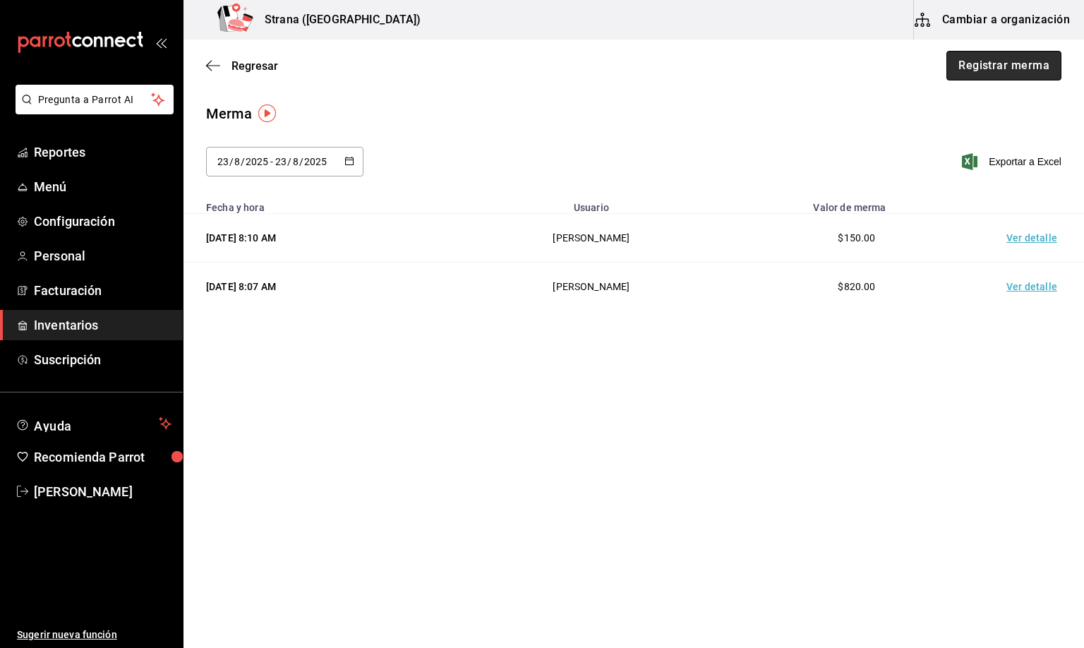
click at [985, 68] on button "Registrar merma" at bounding box center [1003, 66] width 115 height 30
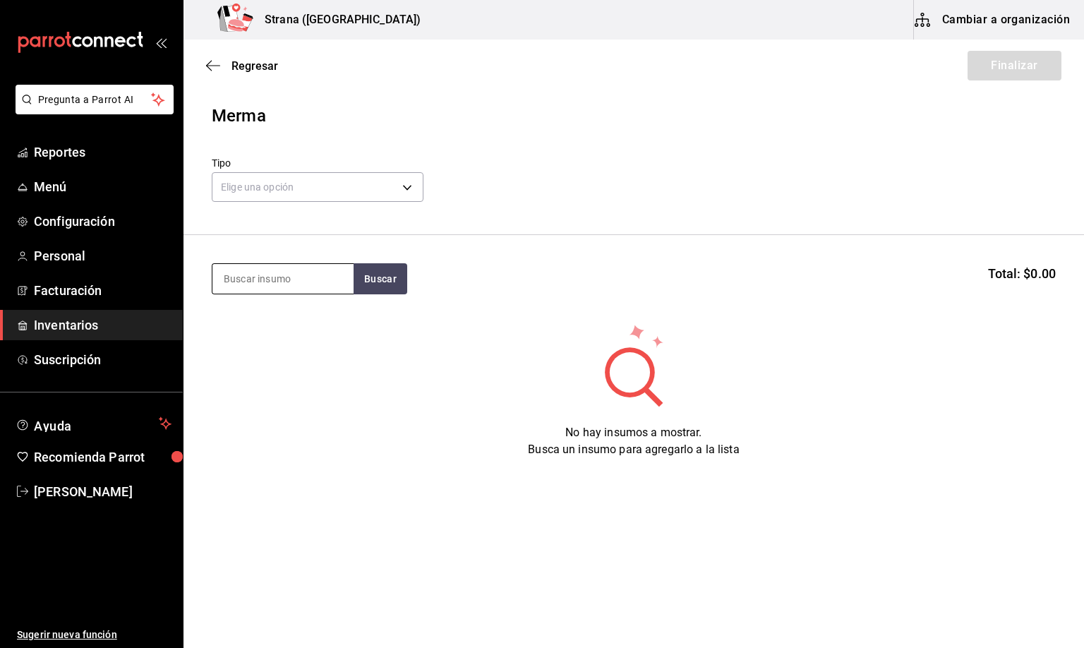
click at [258, 276] on input at bounding box center [282, 279] width 141 height 30
type input "thre"
click at [301, 335] on div "Botella - VINOS AMERICA" at bounding box center [279, 335] width 113 height 15
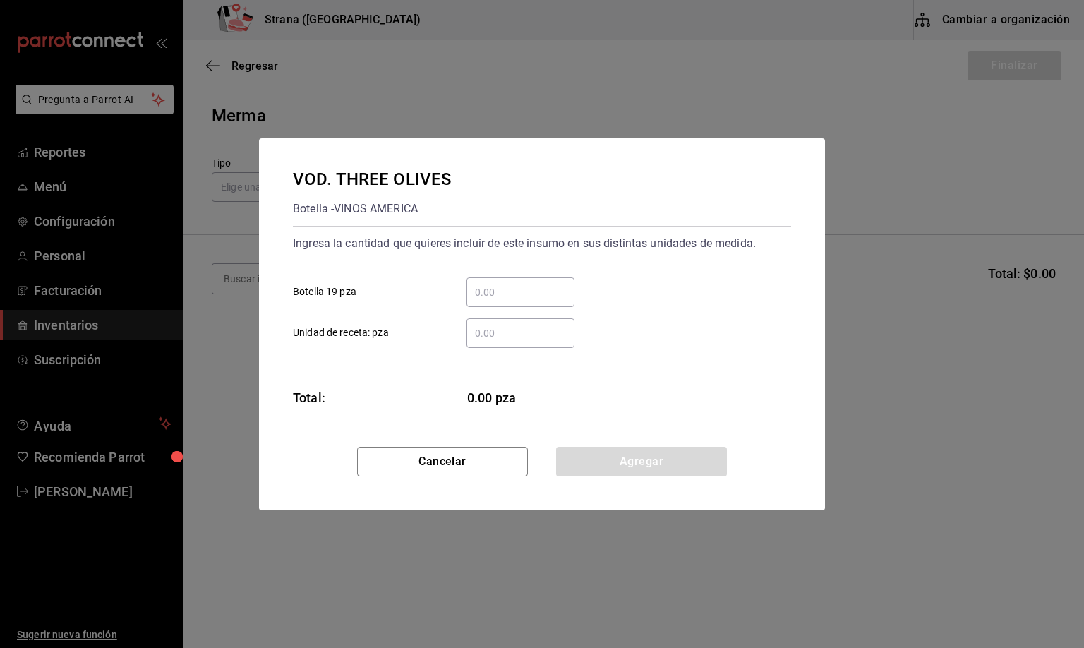
click at [495, 296] on input "​ Botella 19 pza" at bounding box center [521, 292] width 108 height 17
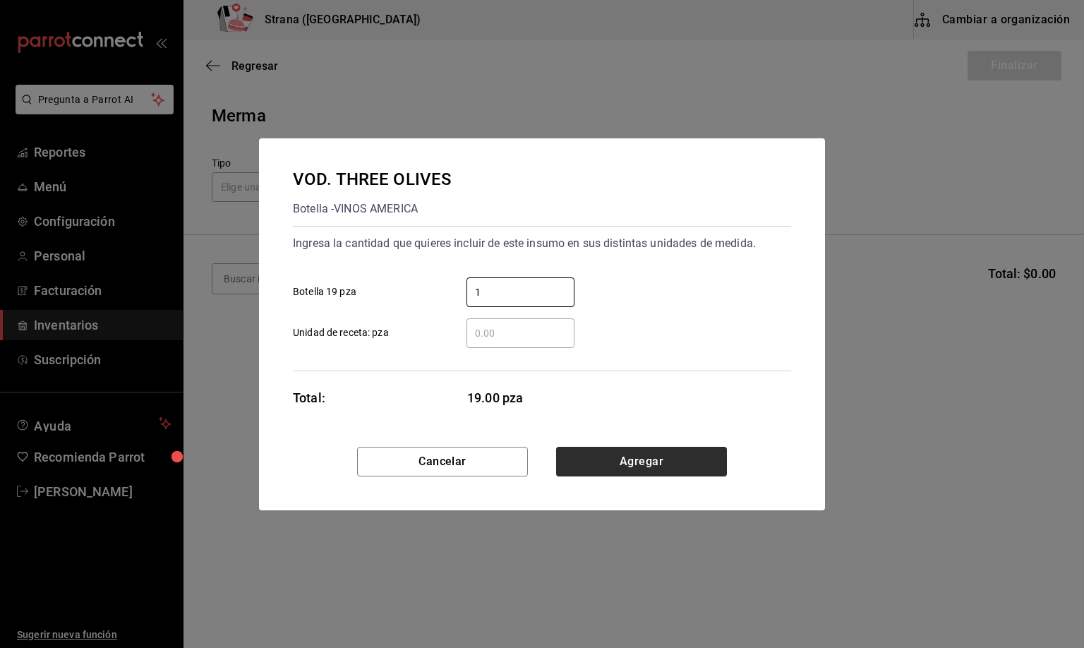
type input "1"
click at [671, 467] on button "Agregar" at bounding box center [641, 462] width 171 height 30
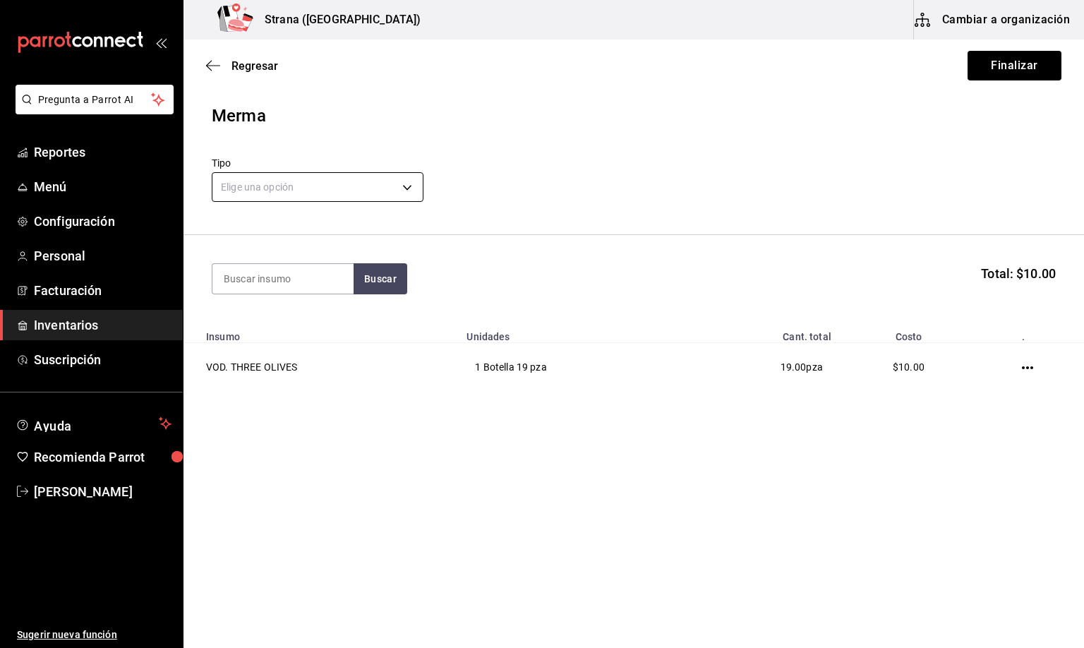
click at [263, 195] on body "Pregunta a Parrot AI Reportes Menú Configuración Personal Facturación Inventari…" at bounding box center [542, 284] width 1084 height 568
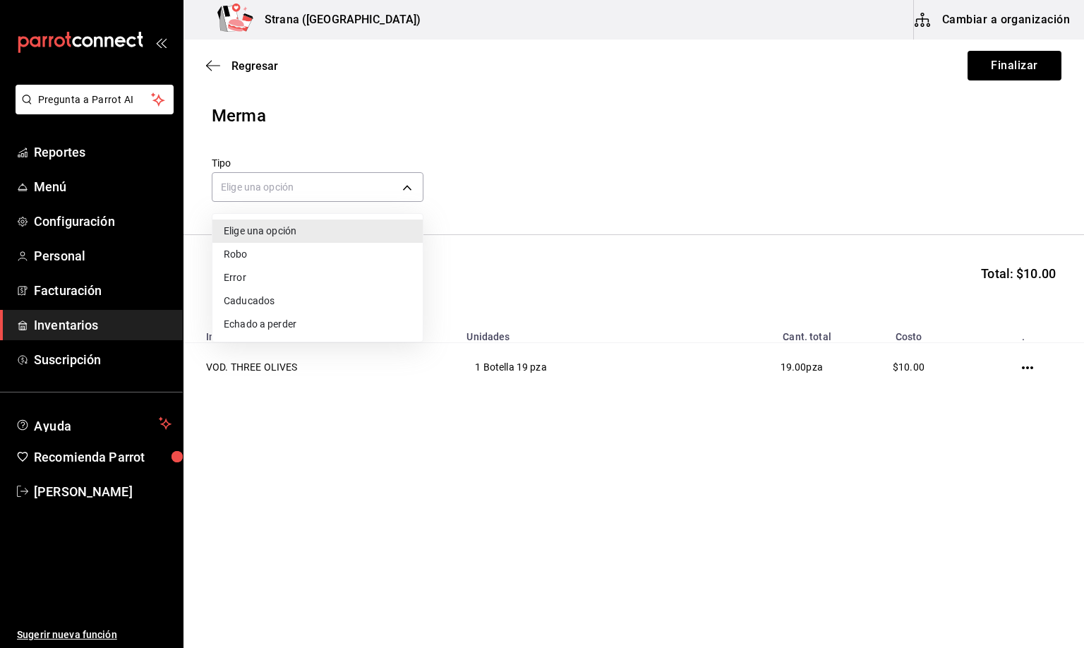
click at [241, 276] on li "Error" at bounding box center [317, 277] width 210 height 23
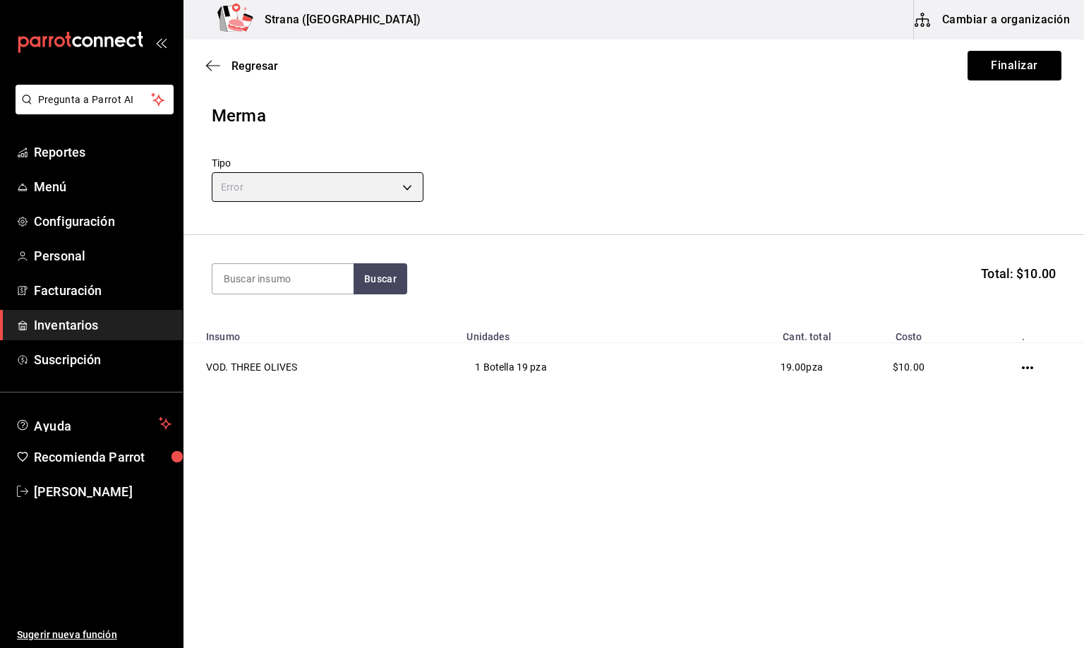
type input "ERROR"
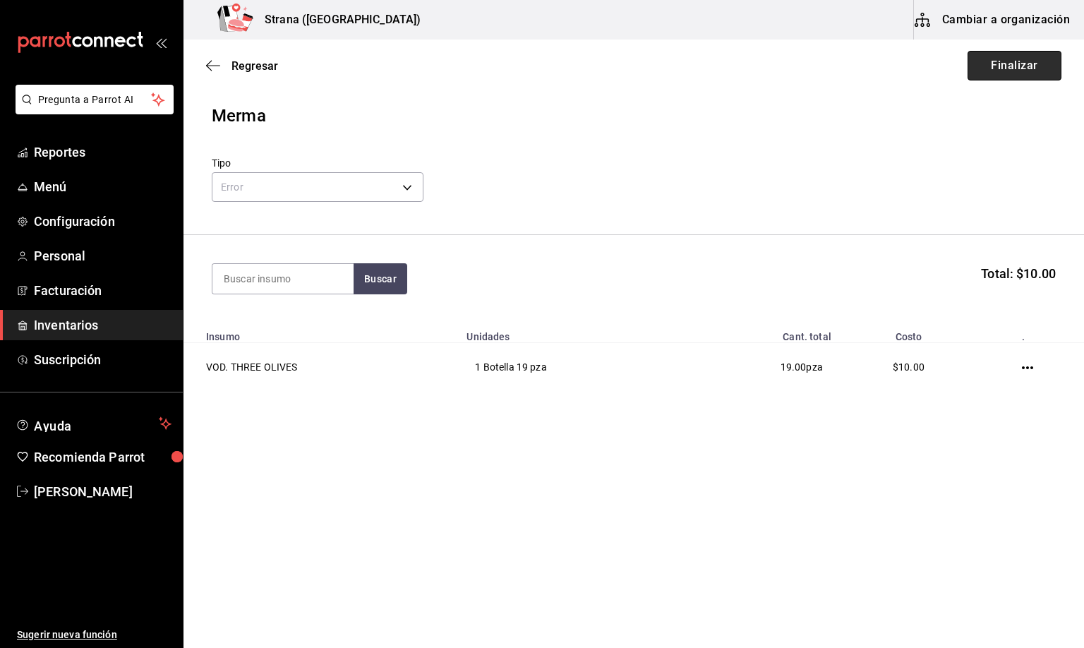
click at [1006, 66] on button "Finalizar" at bounding box center [1015, 66] width 94 height 30
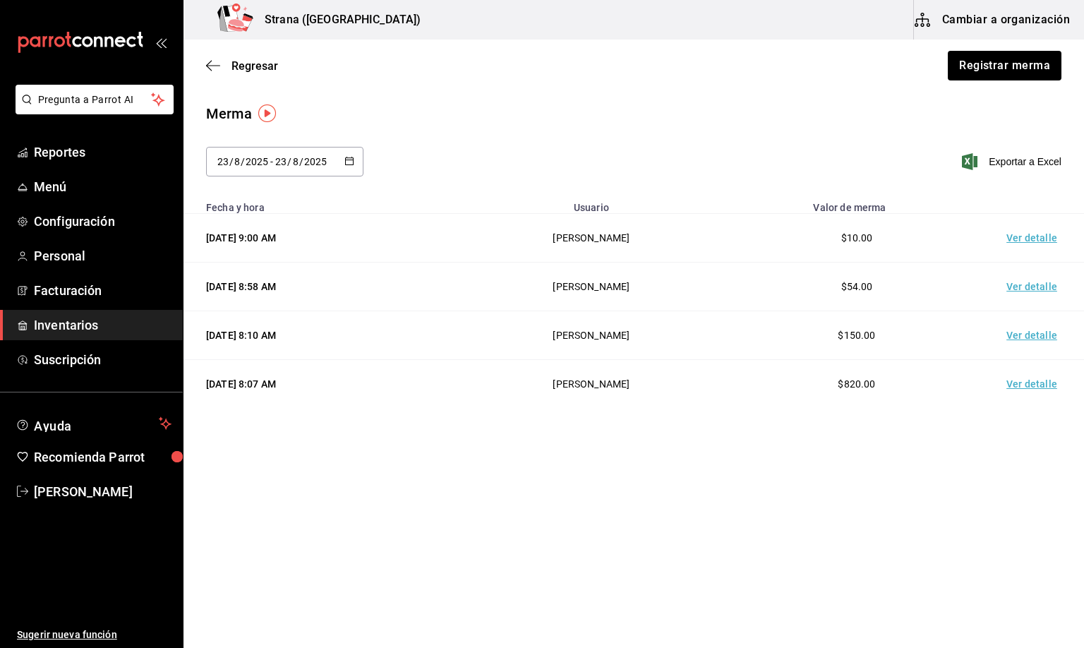
click at [1033, 236] on td "Ver detalle" at bounding box center [1034, 238] width 99 height 49
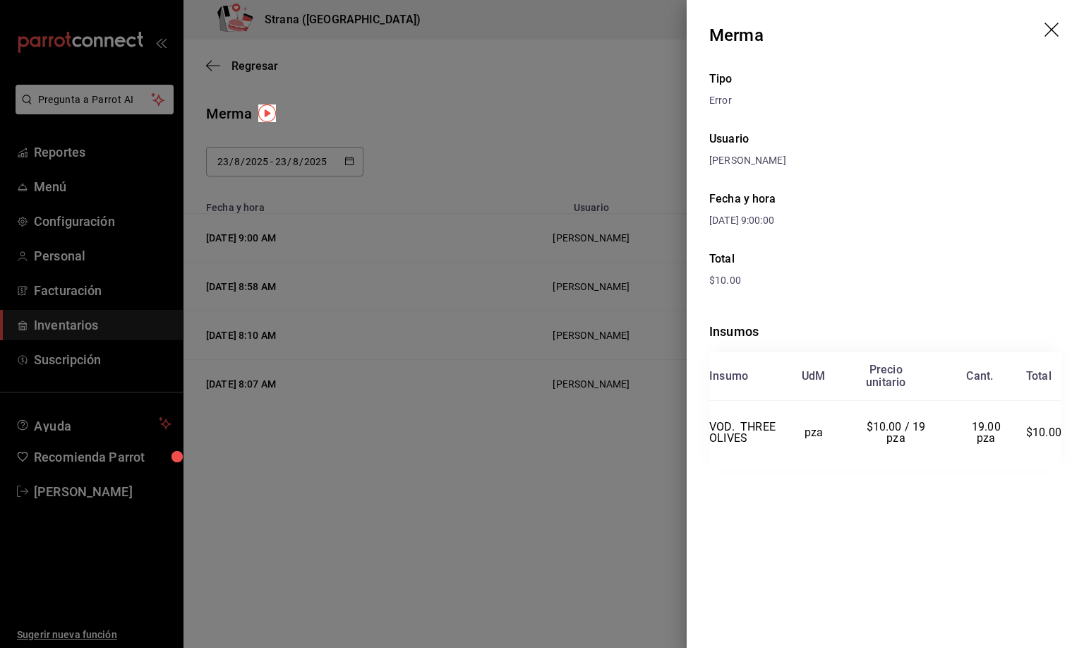
click at [1050, 26] on icon "drag" at bounding box center [1053, 31] width 17 height 17
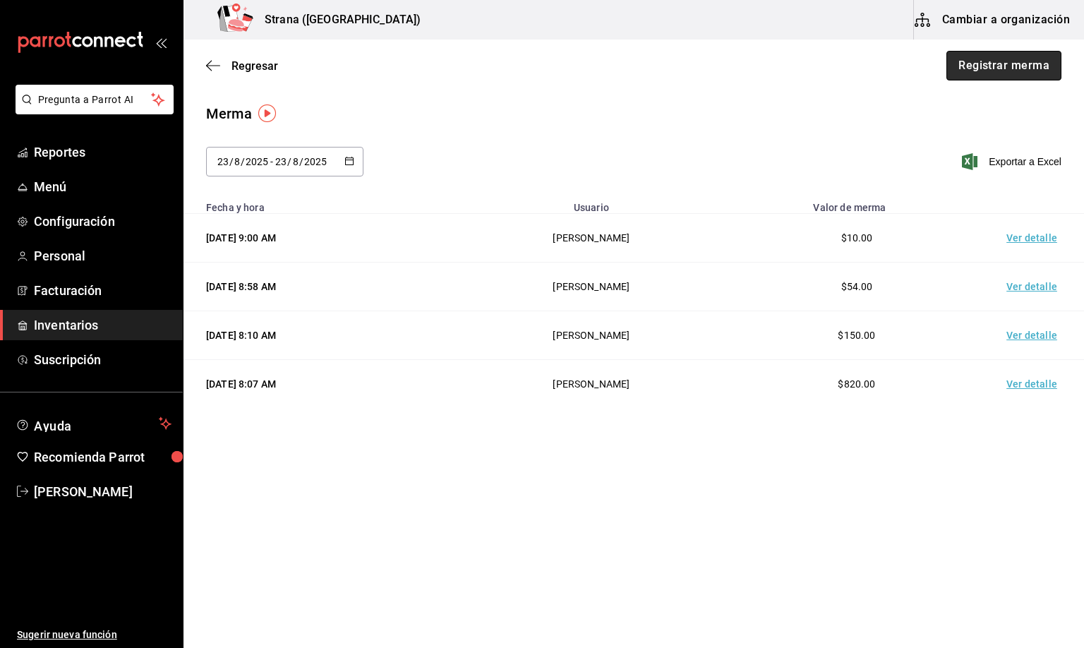
click at [1004, 56] on button "Registrar merma" at bounding box center [1003, 66] width 115 height 30
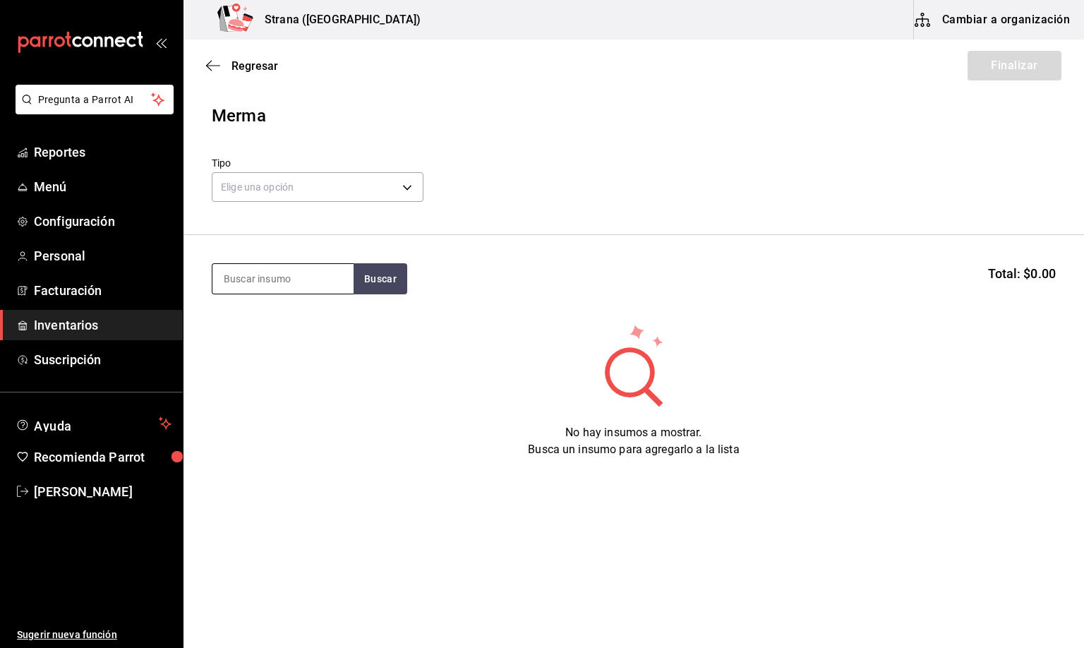
click at [236, 278] on input at bounding box center [282, 279] width 141 height 30
type input "quinn"
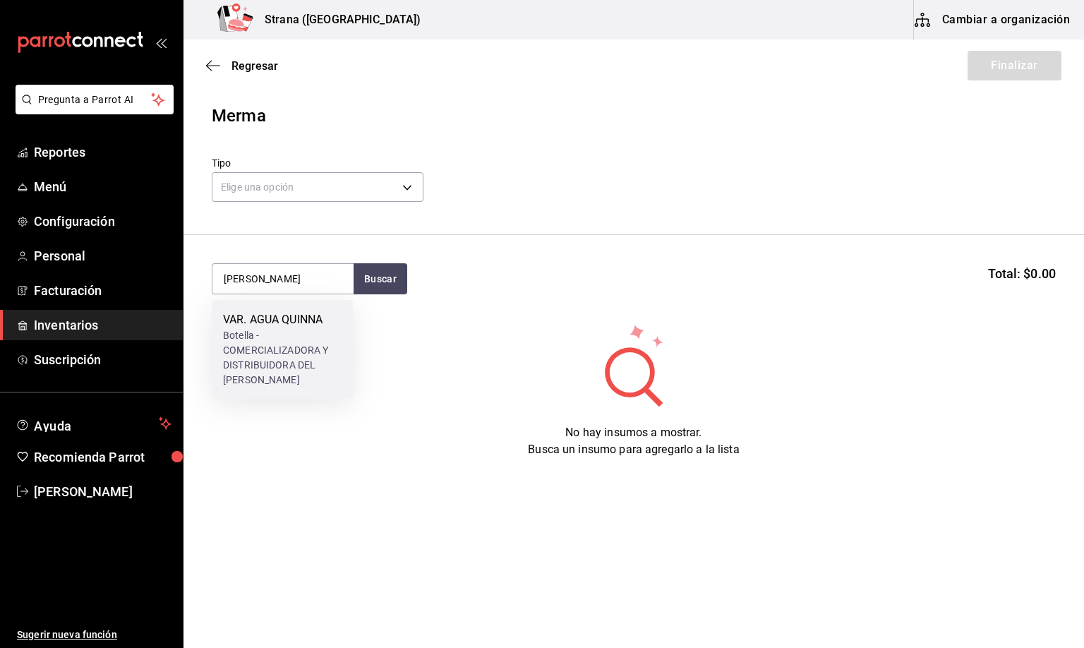
click at [260, 347] on div "Botella - COMERCIALIZADORA Y DISTRIBUIDORA DEL NAYAR" at bounding box center [282, 357] width 119 height 59
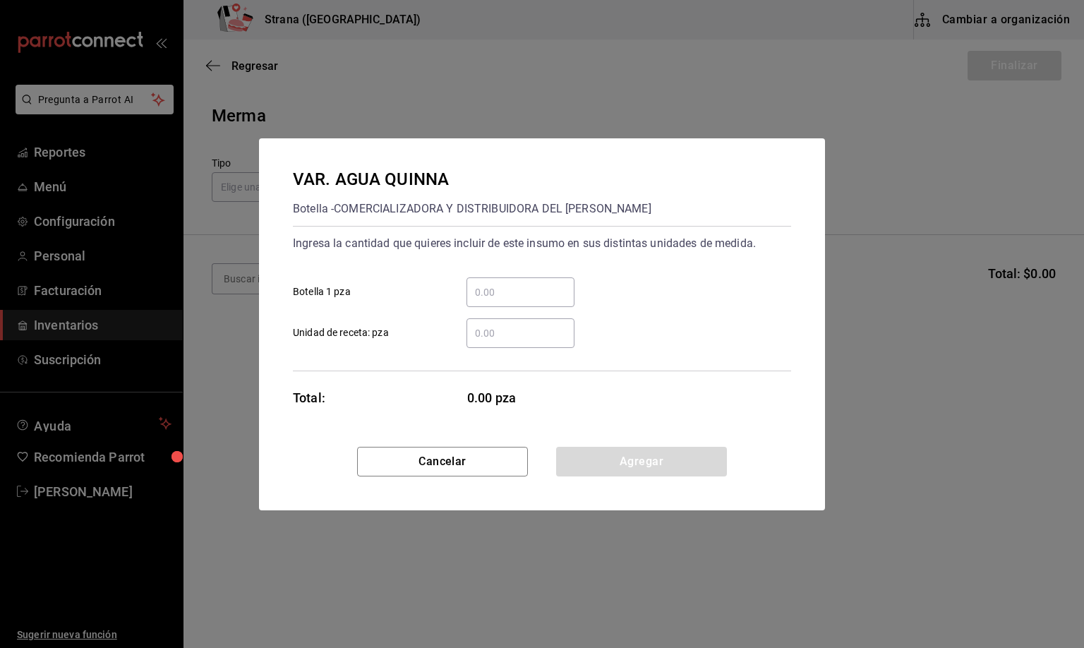
click at [490, 343] on div "​" at bounding box center [521, 333] width 108 height 30
click at [490, 342] on input "​ Unidad de receta: pza" at bounding box center [521, 333] width 108 height 17
type input "24"
click at [629, 462] on button "Agregar" at bounding box center [641, 462] width 171 height 30
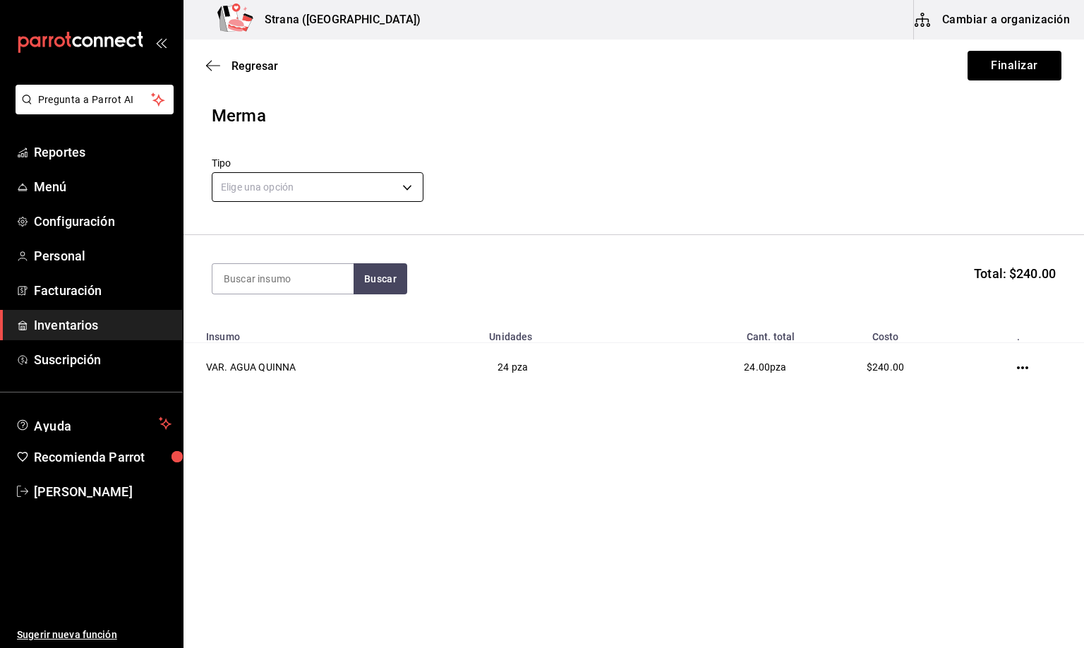
click at [280, 188] on body "Pregunta a Parrot AI Reportes Menú Configuración Personal Facturación Inventari…" at bounding box center [542, 284] width 1084 height 568
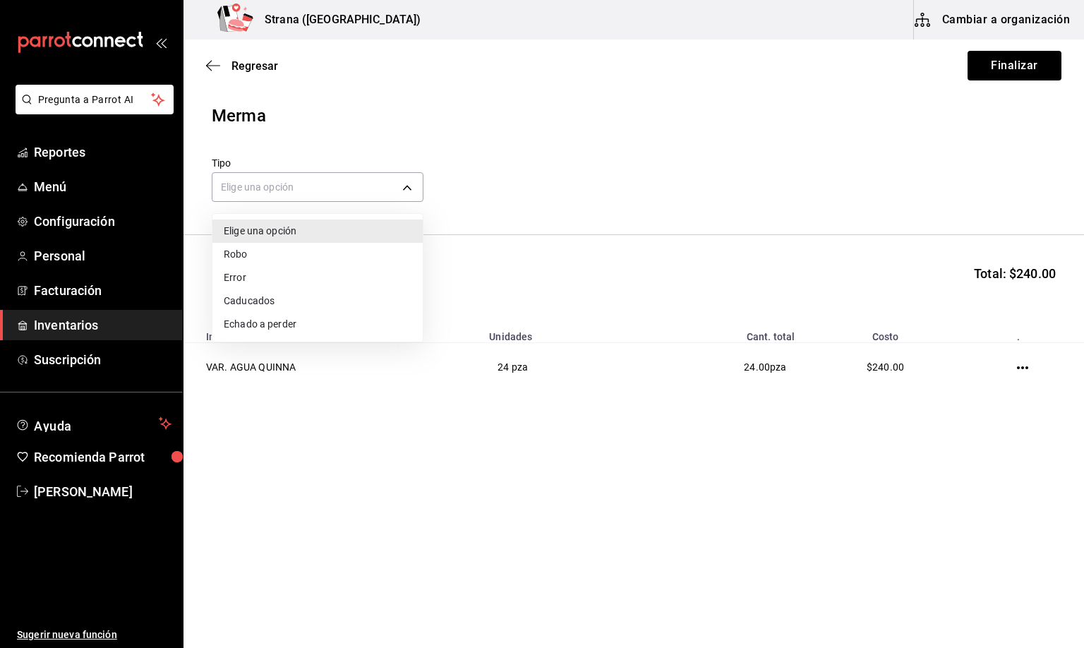
click at [244, 278] on li "Error" at bounding box center [317, 277] width 210 height 23
type input "ERROR"
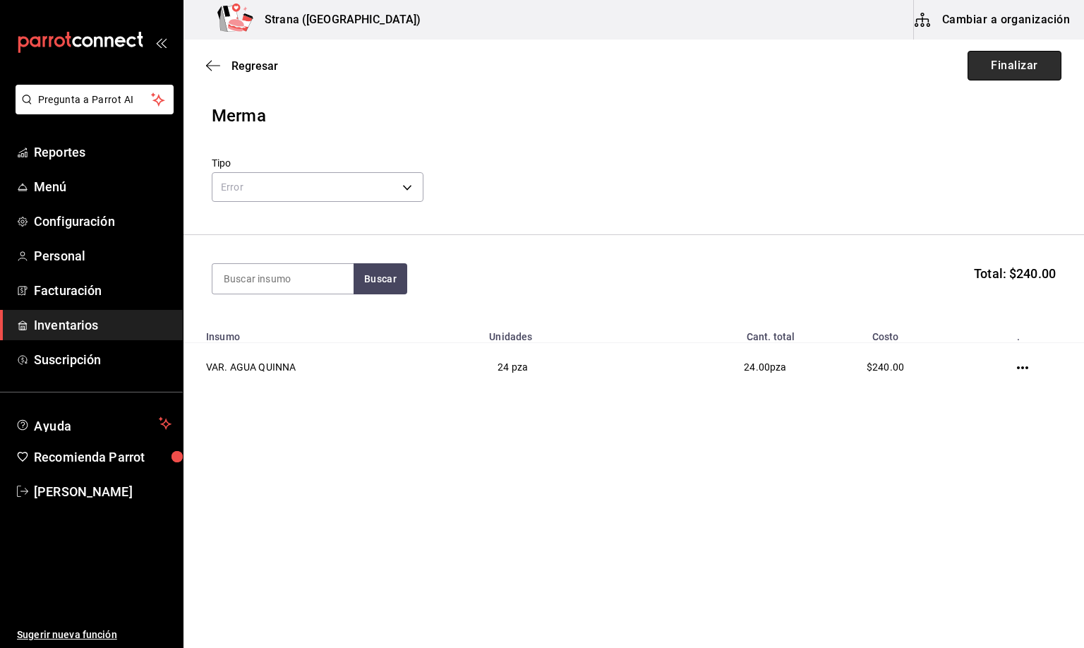
click at [1014, 62] on button "Finalizar" at bounding box center [1015, 66] width 94 height 30
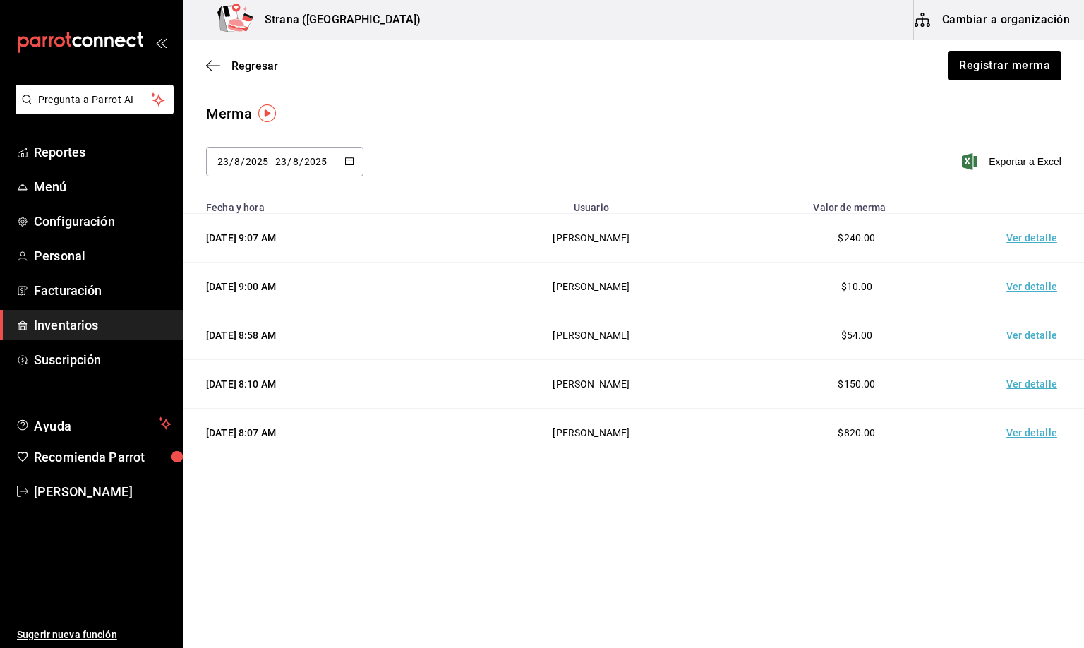
click at [1025, 234] on td "Ver detalle" at bounding box center [1034, 238] width 99 height 49
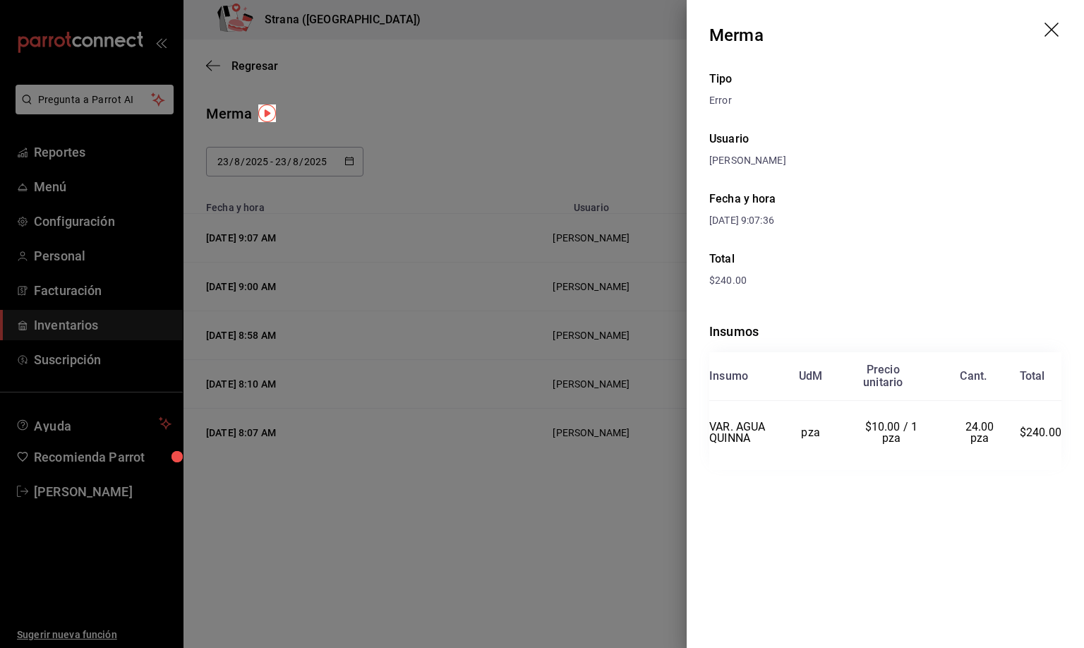
click at [1045, 28] on icon "drag" at bounding box center [1053, 31] width 17 height 17
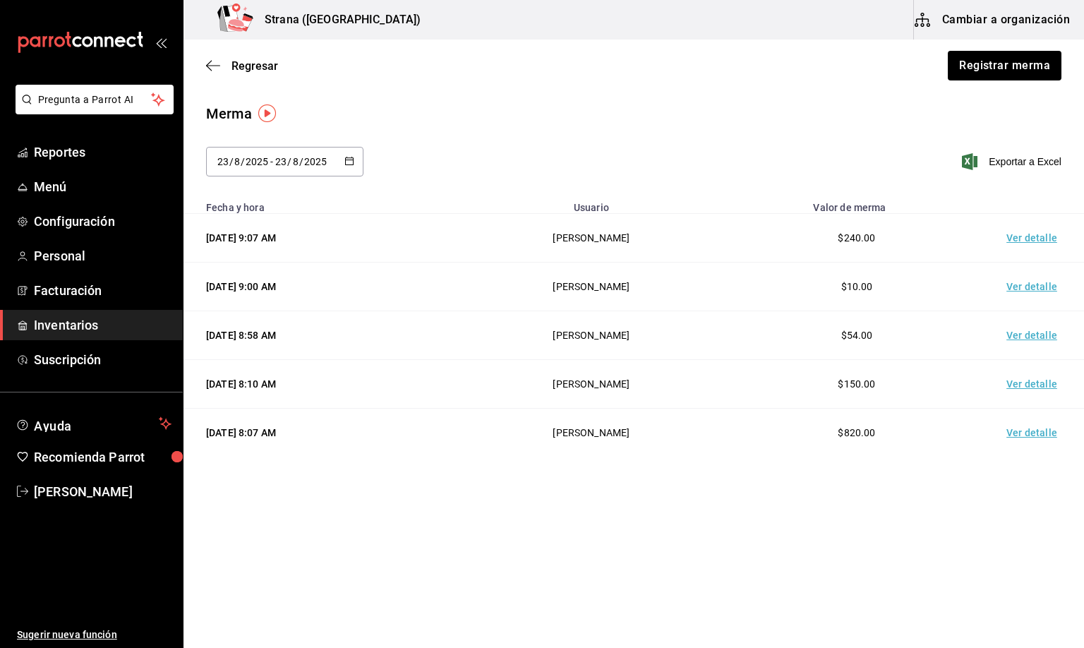
click at [1033, 291] on td "Ver detalle" at bounding box center [1034, 287] width 99 height 49
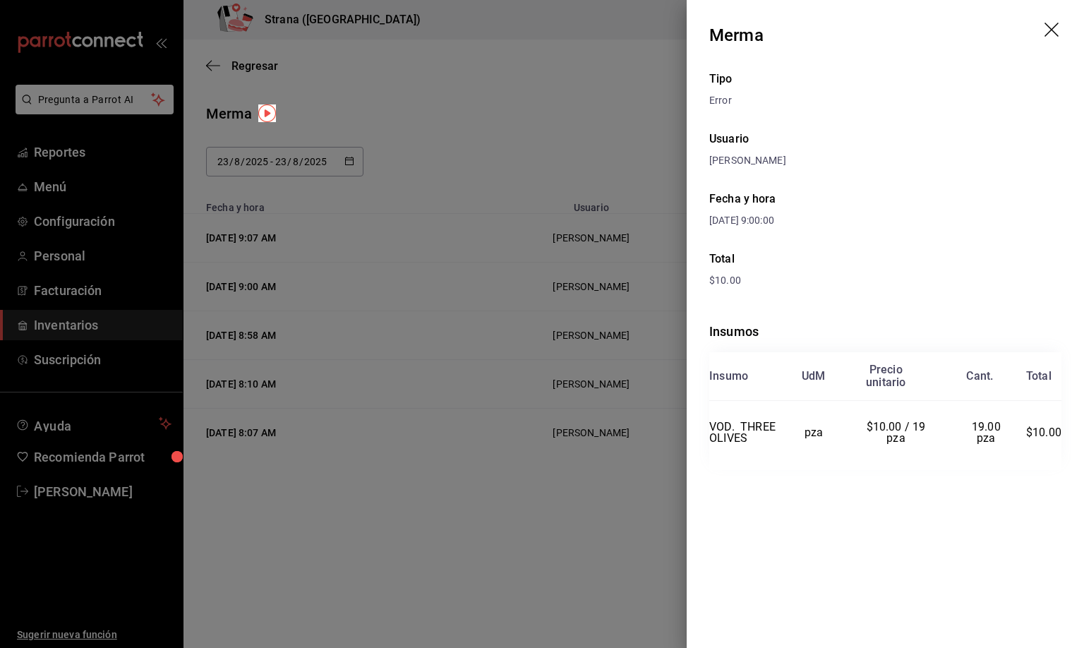
click at [1050, 28] on icon "drag" at bounding box center [1052, 30] width 14 height 14
